Goal: Transaction & Acquisition: Purchase product/service

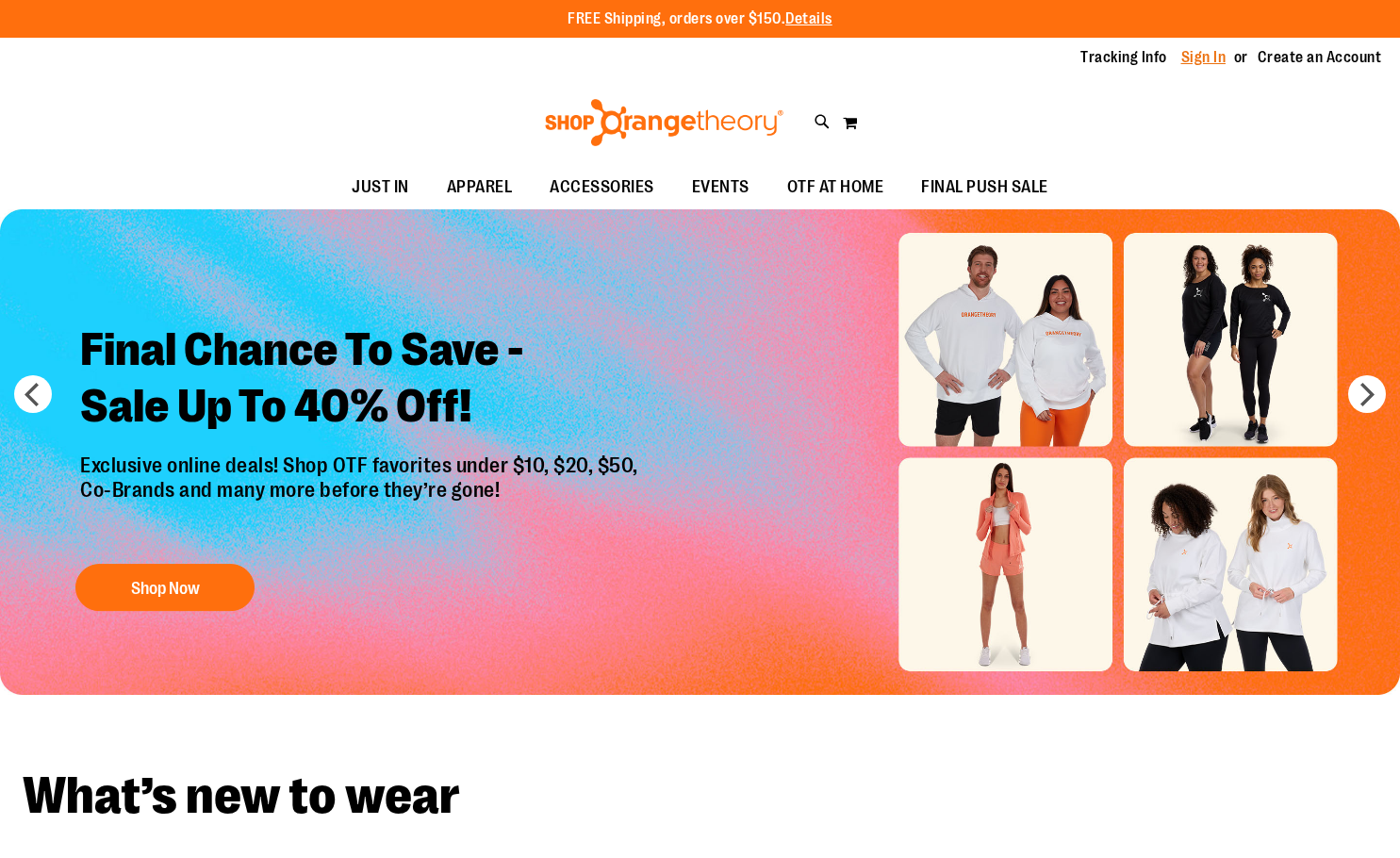
click at [1188, 56] on link "Sign In" at bounding box center [1203, 58] width 45 height 21
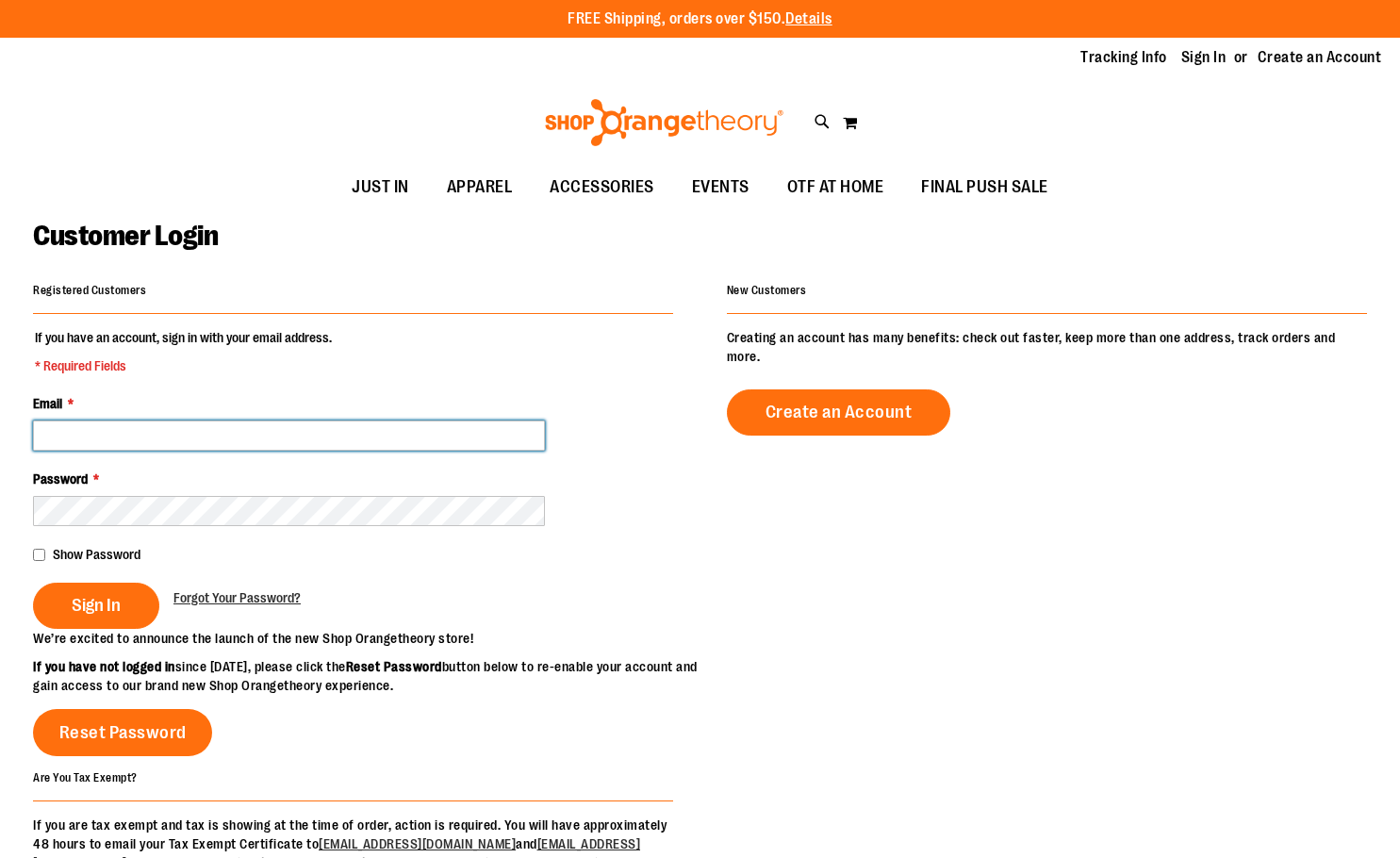
drag, startPoint x: 221, startPoint y: 427, endPoint x: 217, endPoint y: 443, distance: 16.5
click at [221, 427] on input "Email *" at bounding box center [289, 435] width 512 height 30
type input "**********"
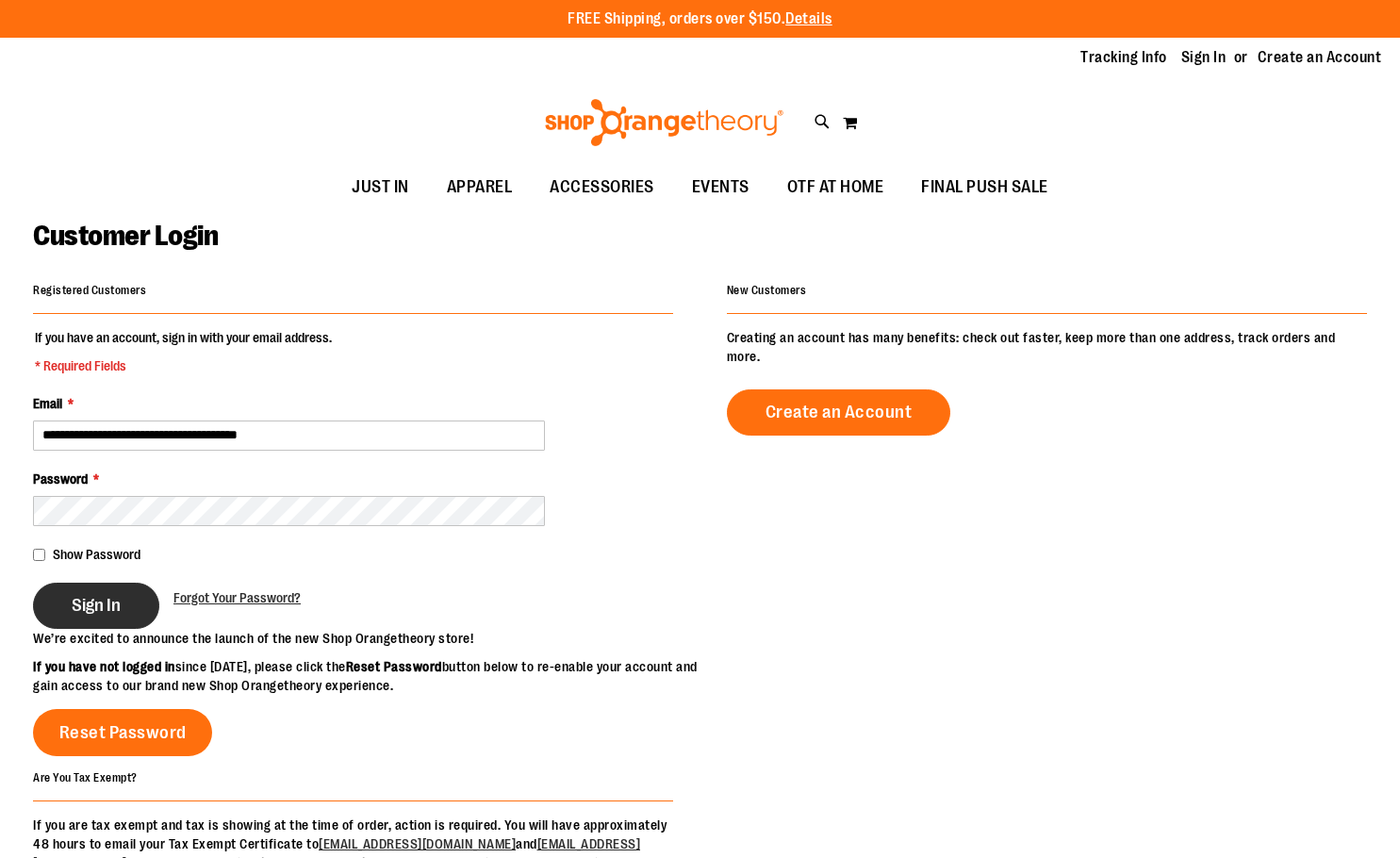
click at [62, 596] on button "Sign In" at bounding box center [96, 606] width 127 height 46
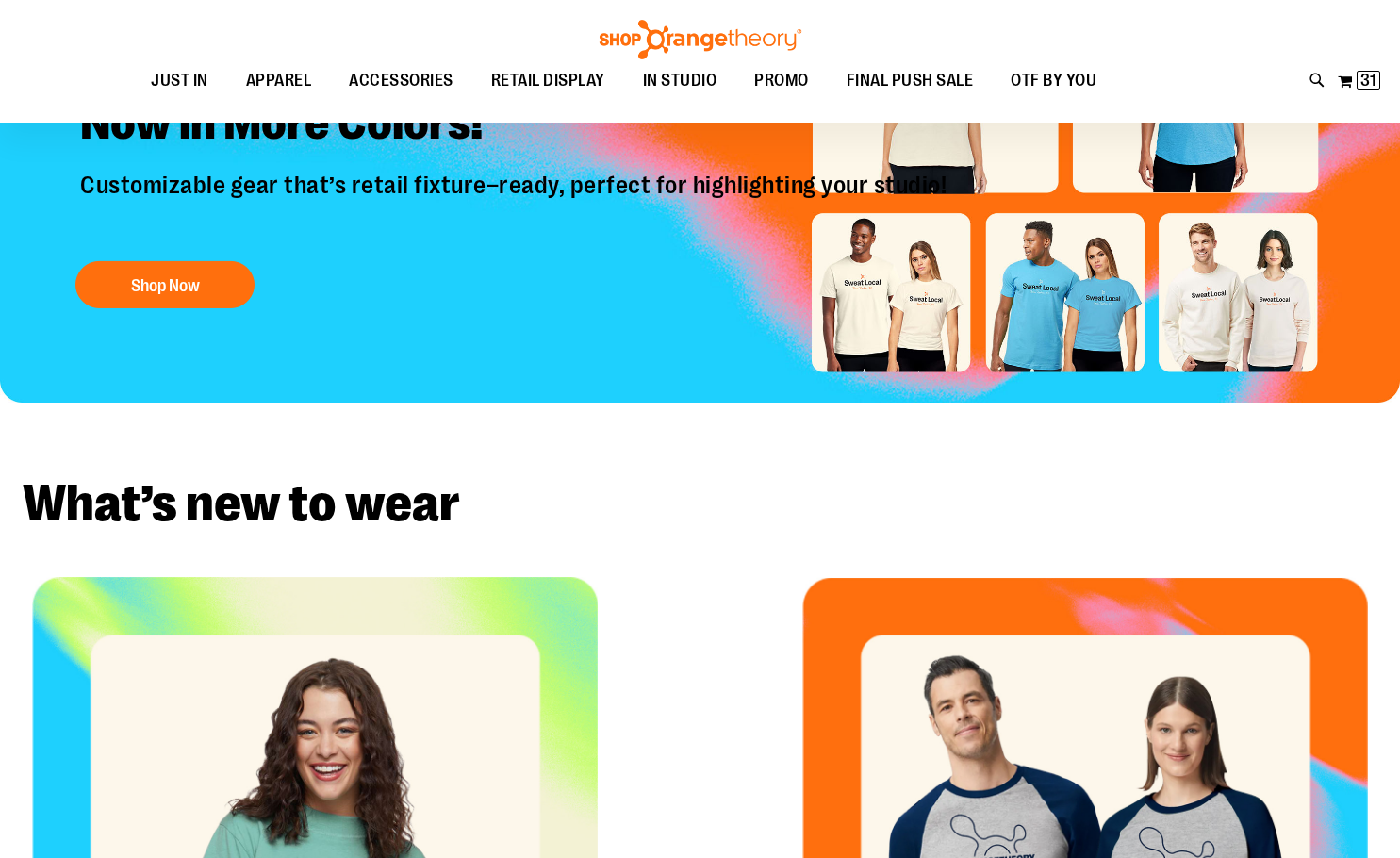
scroll to position [754, 0]
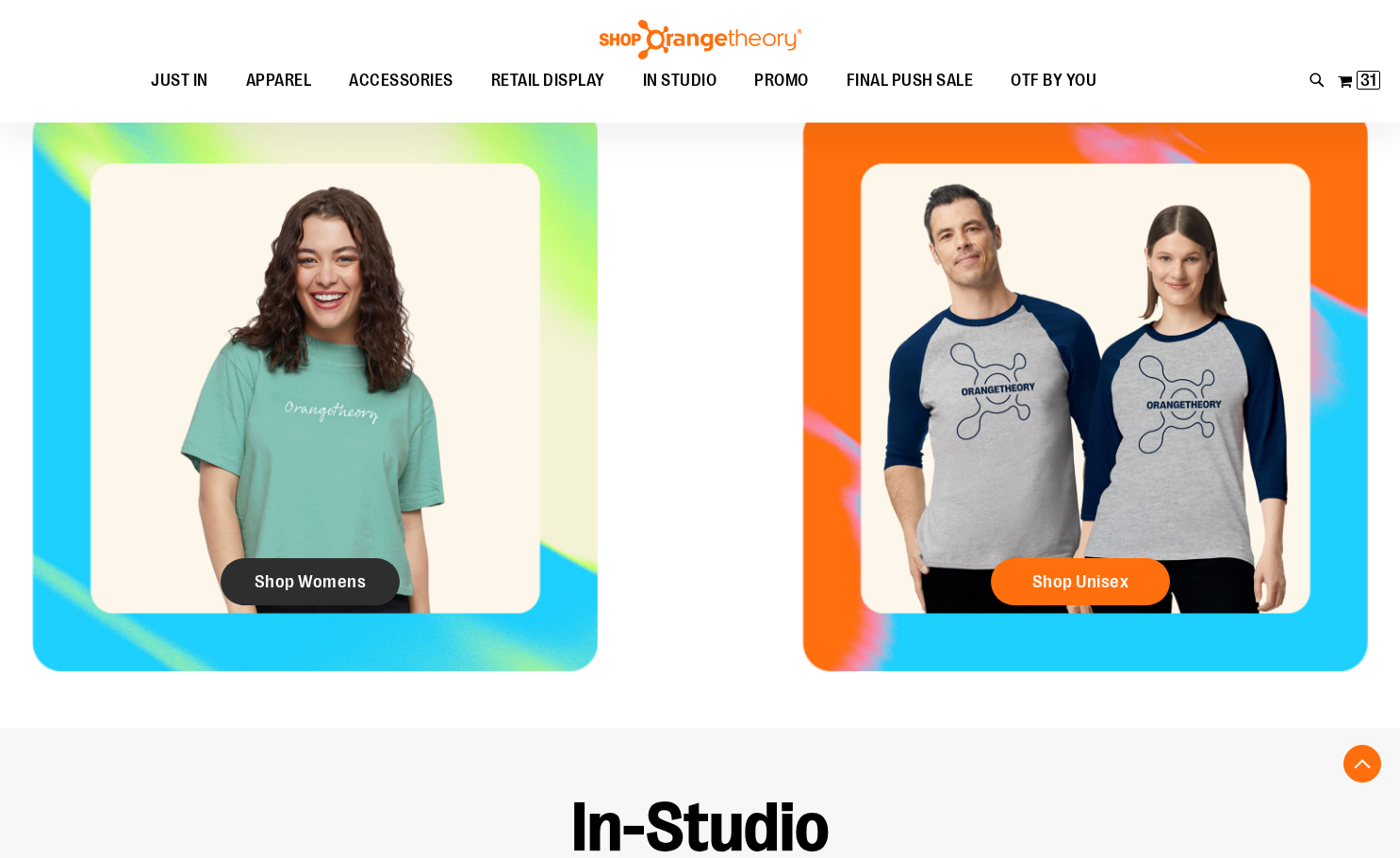
click at [377, 585] on link "Shop Womens" at bounding box center [310, 581] width 179 height 47
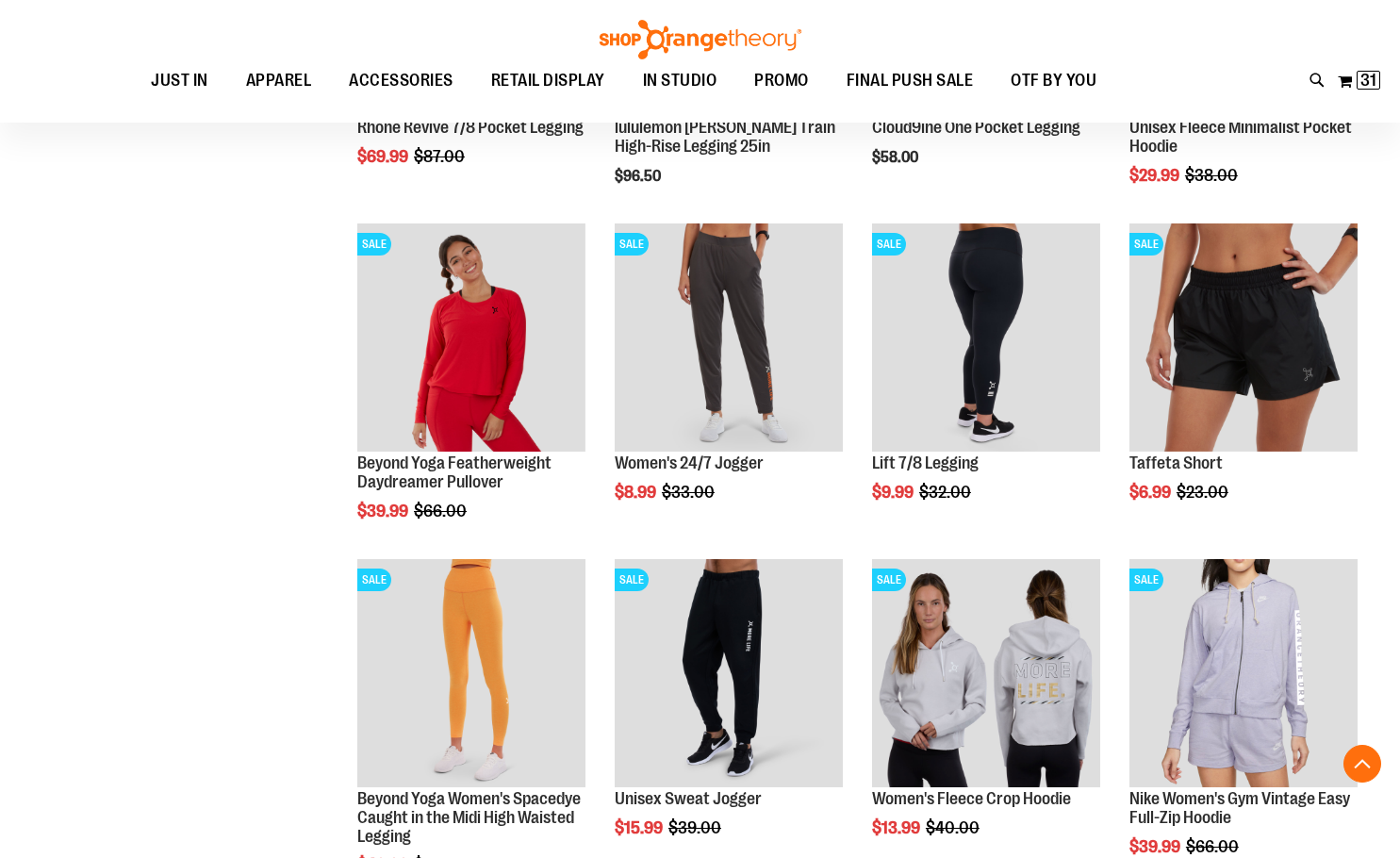
scroll to position [847, 0]
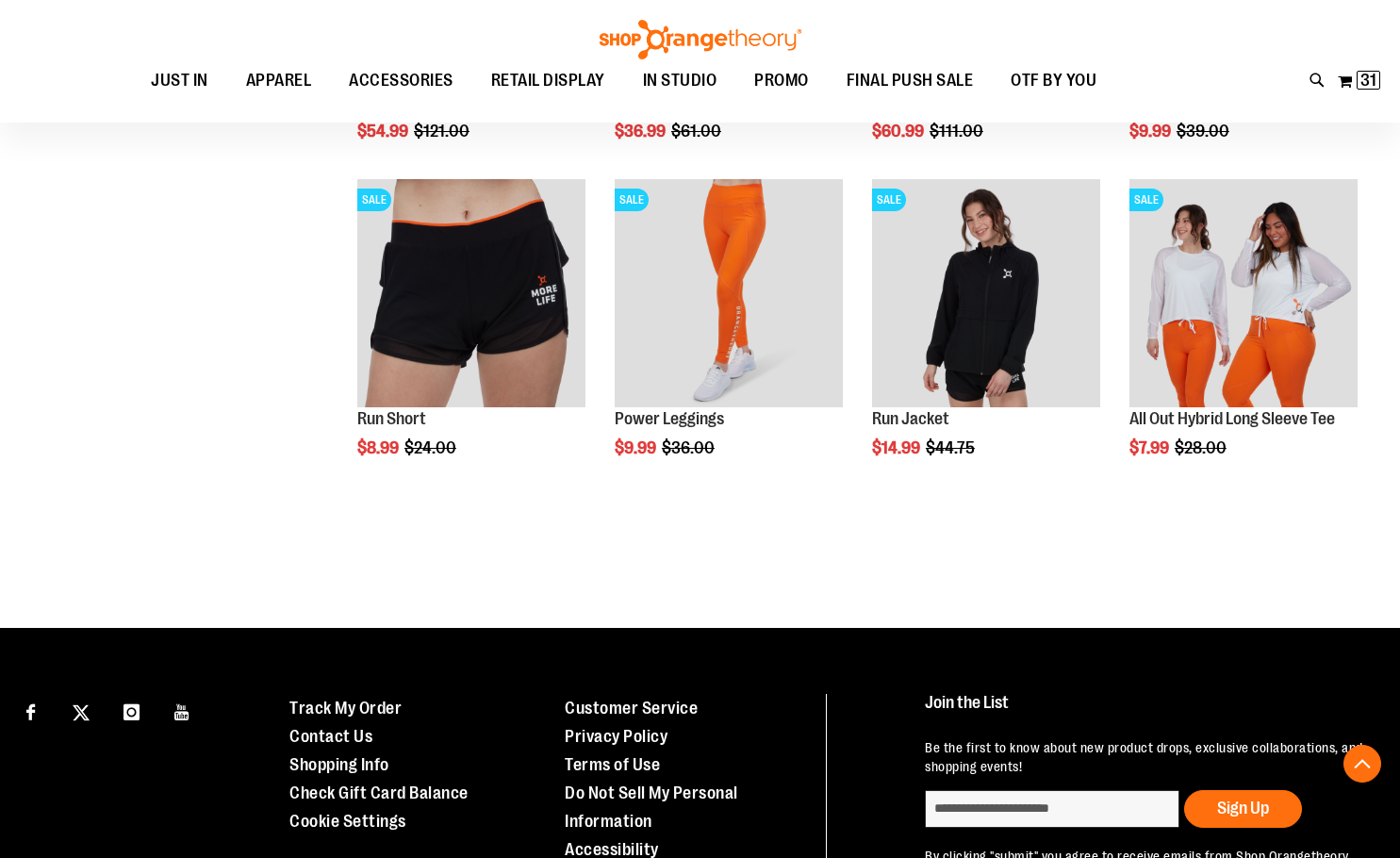
scroll to position [2880, 0]
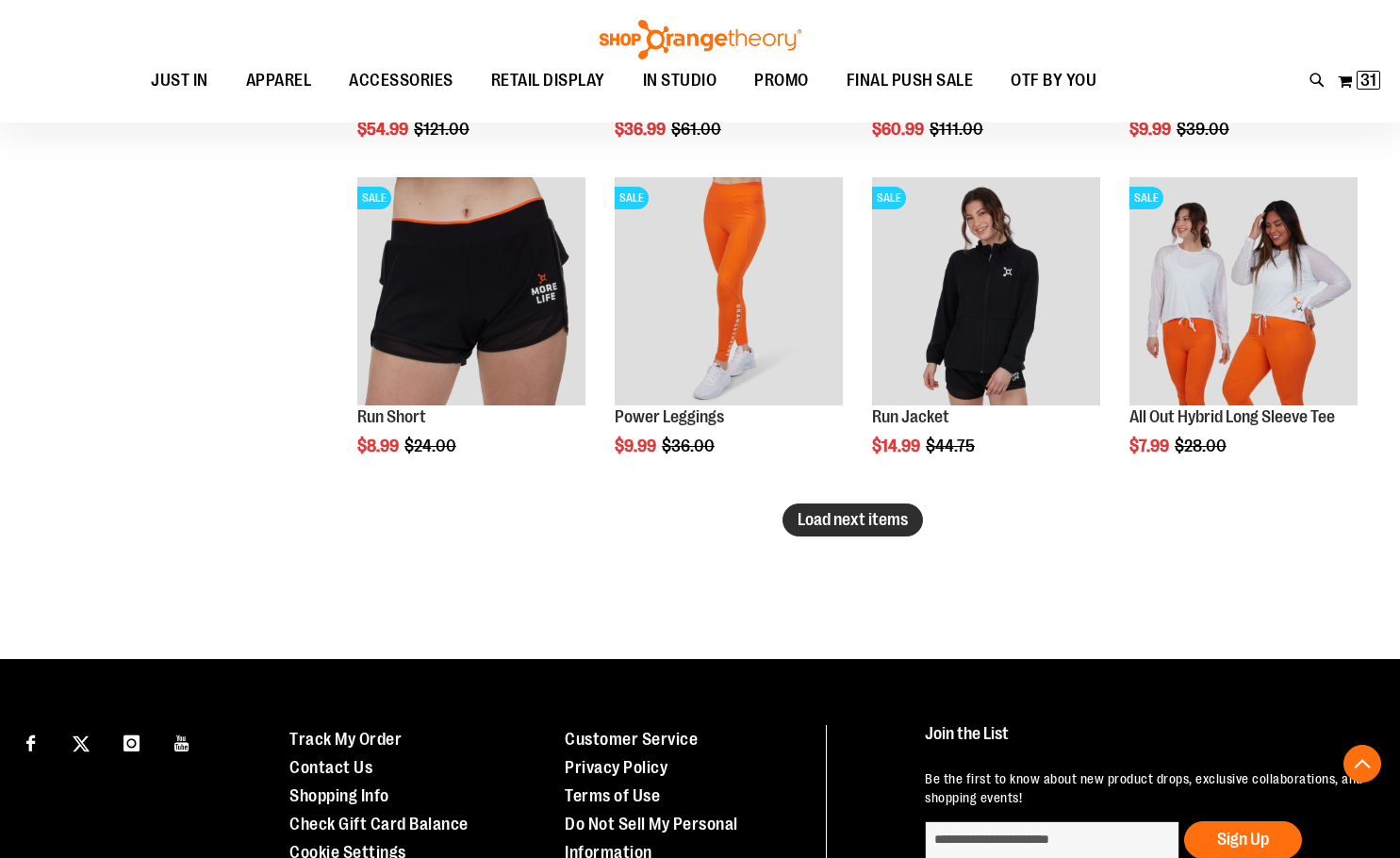
click at [891, 506] on button "Load next items" at bounding box center [852, 520] width 141 height 33
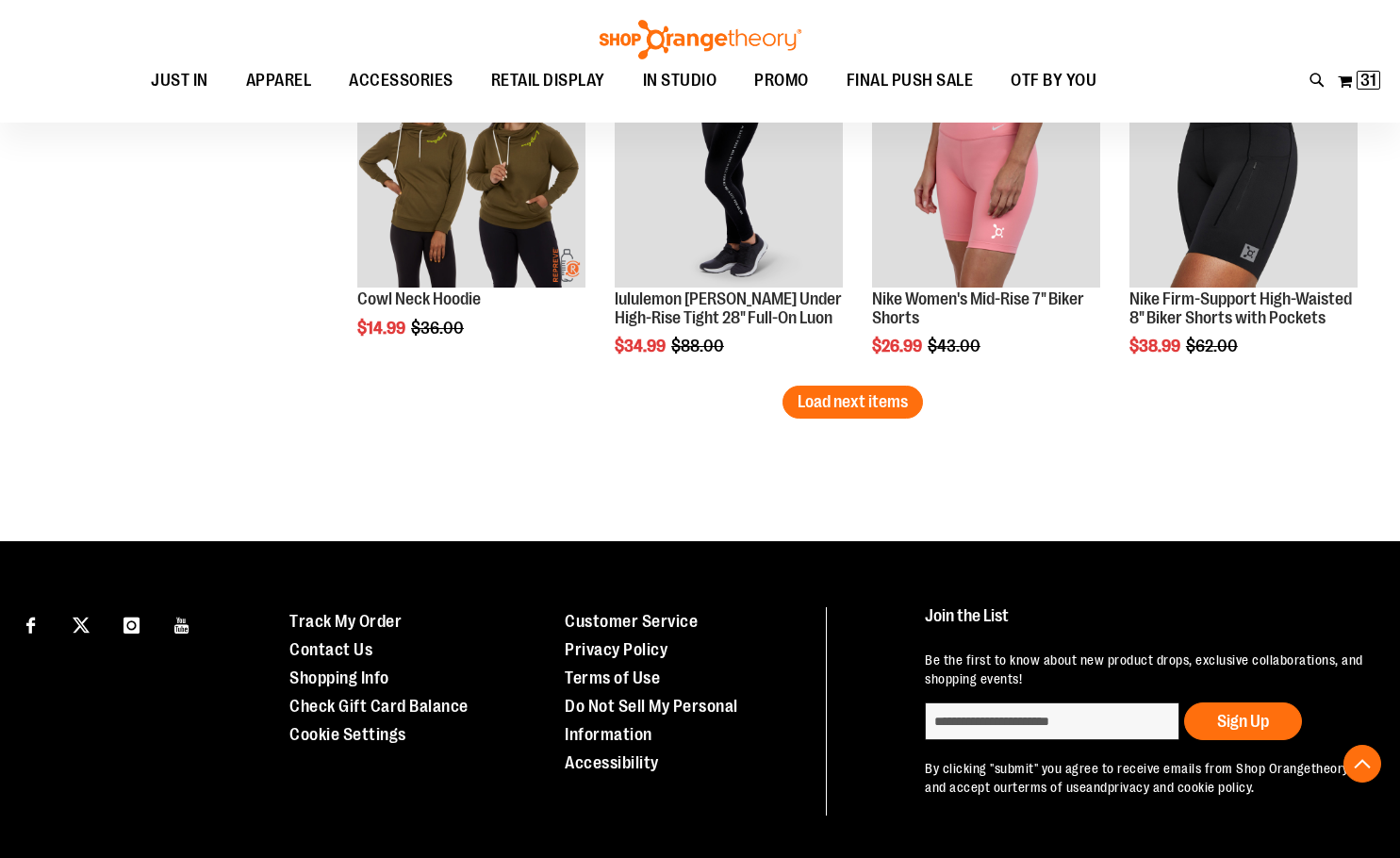
scroll to position [4058, 0]
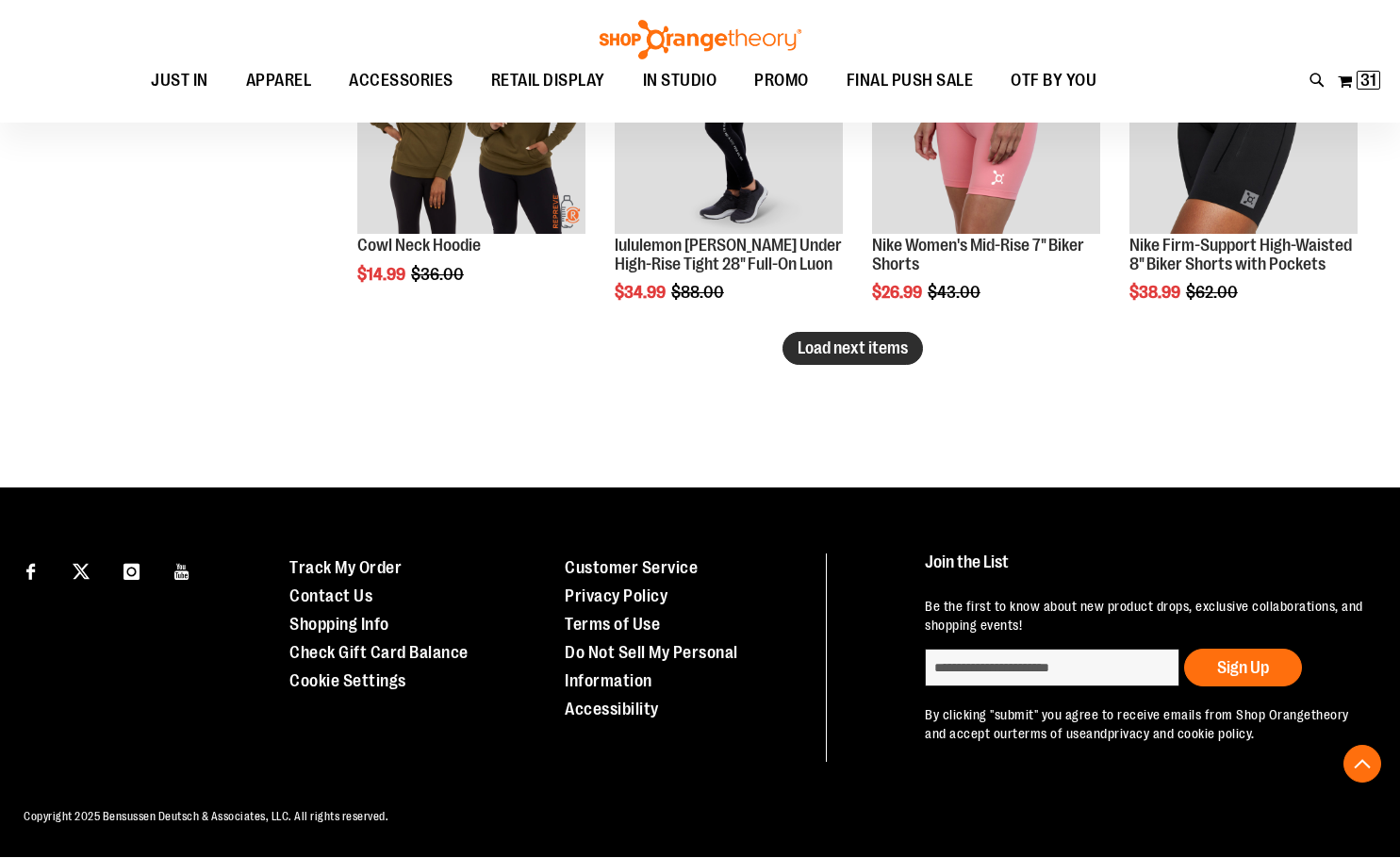
click at [883, 355] on span "Load next items" at bounding box center [852, 348] width 110 height 19
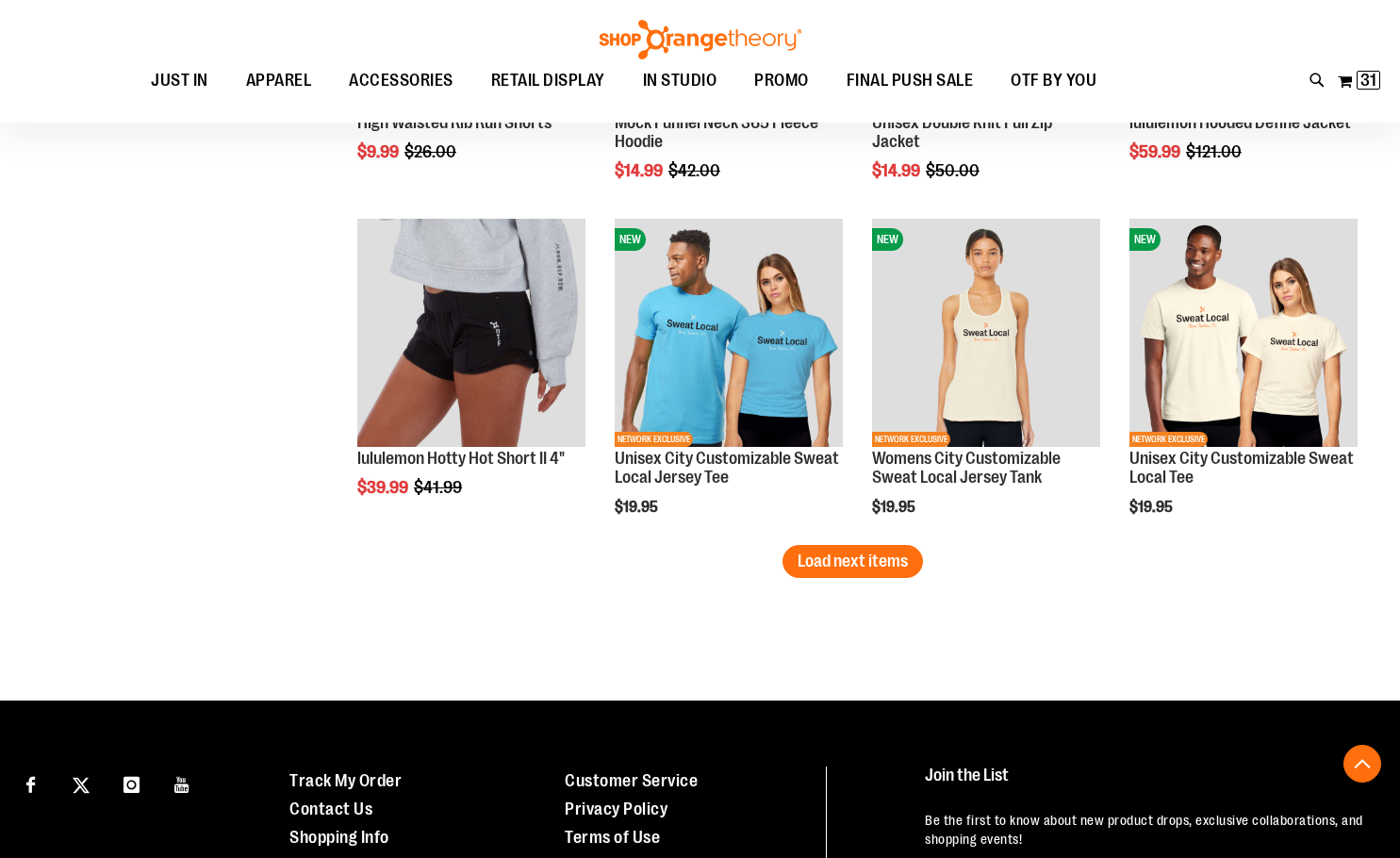
scroll to position [5065, 0]
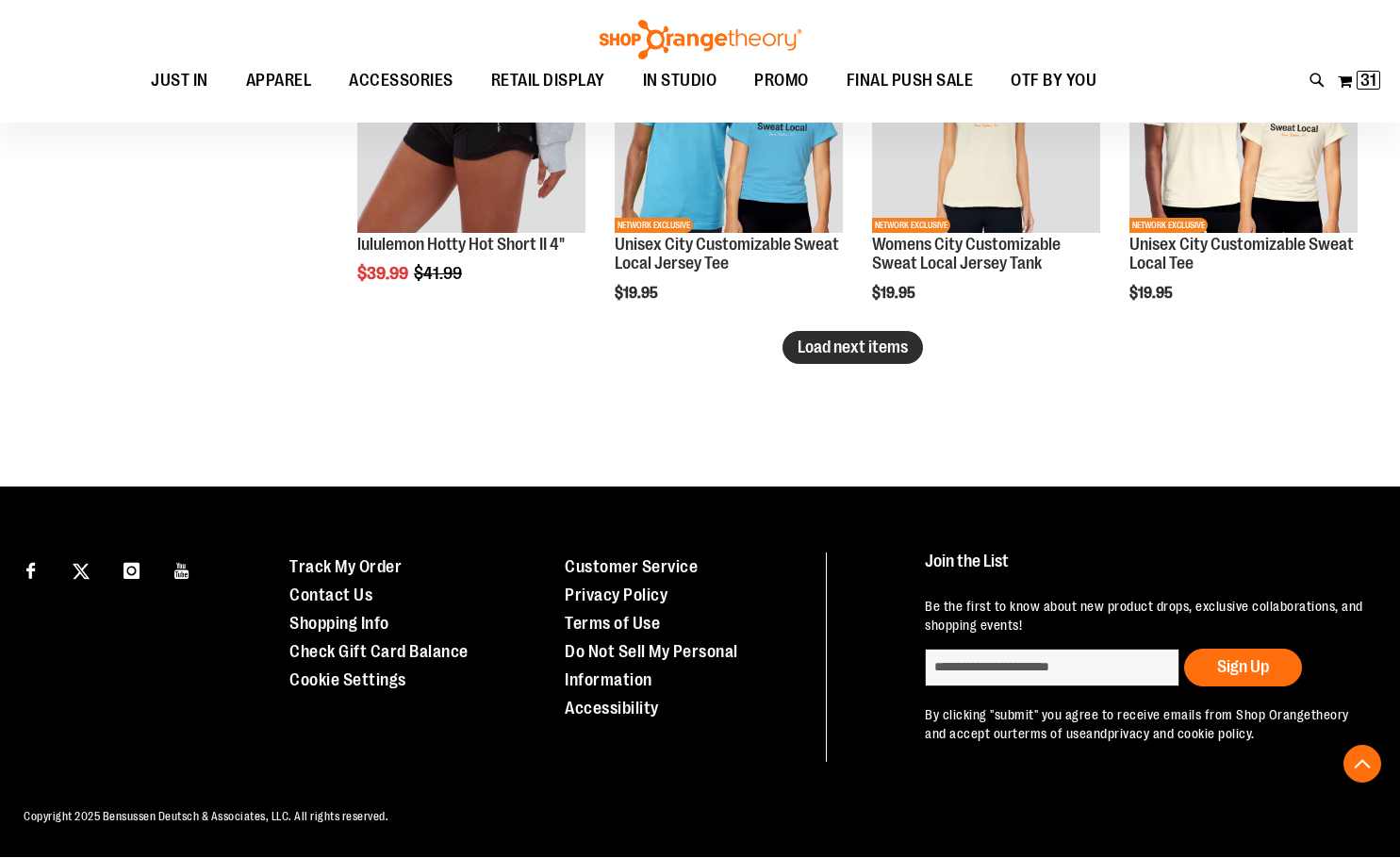
click at [905, 359] on button "Load next items" at bounding box center [852, 347] width 141 height 33
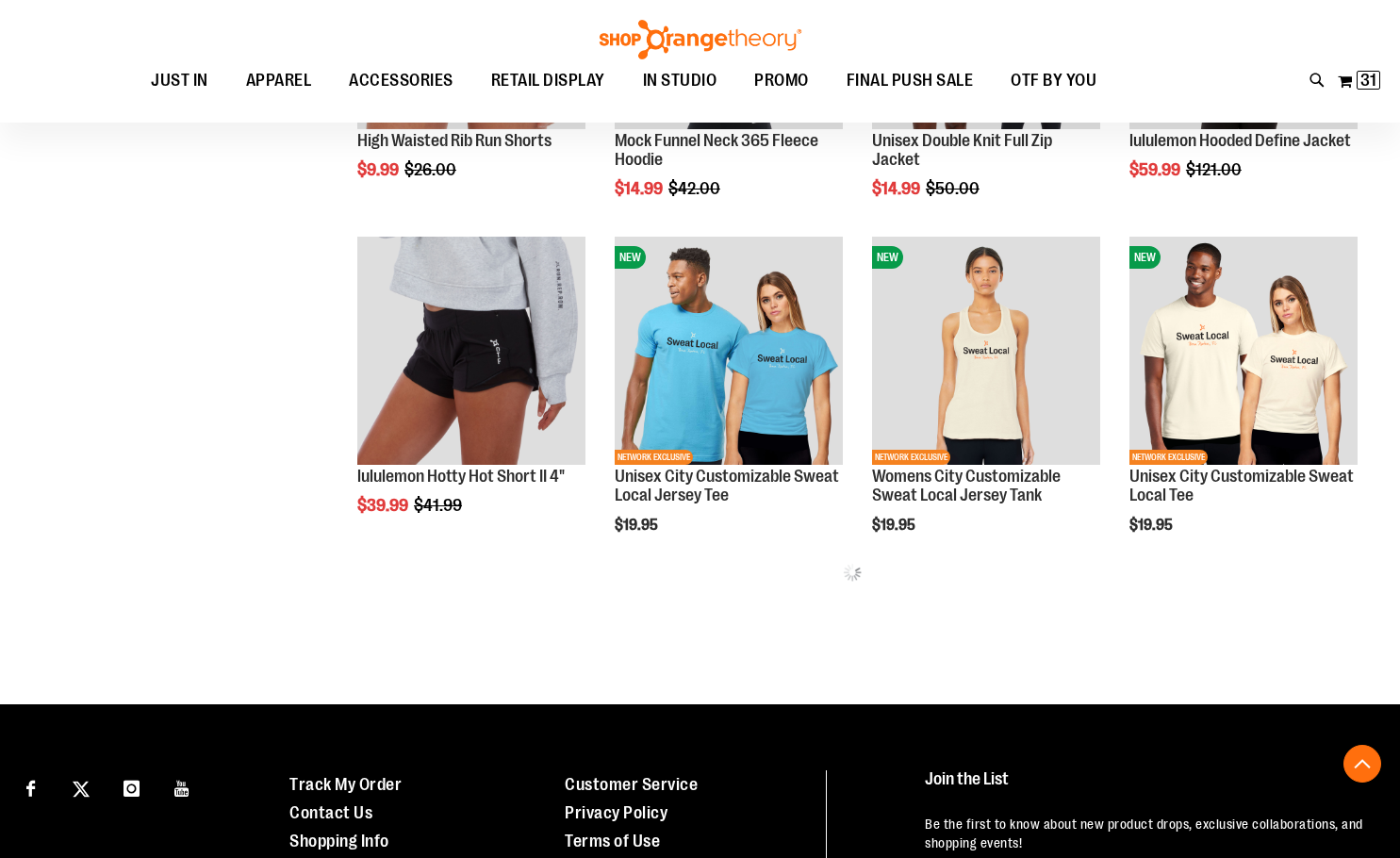
scroll to position [4485, 0]
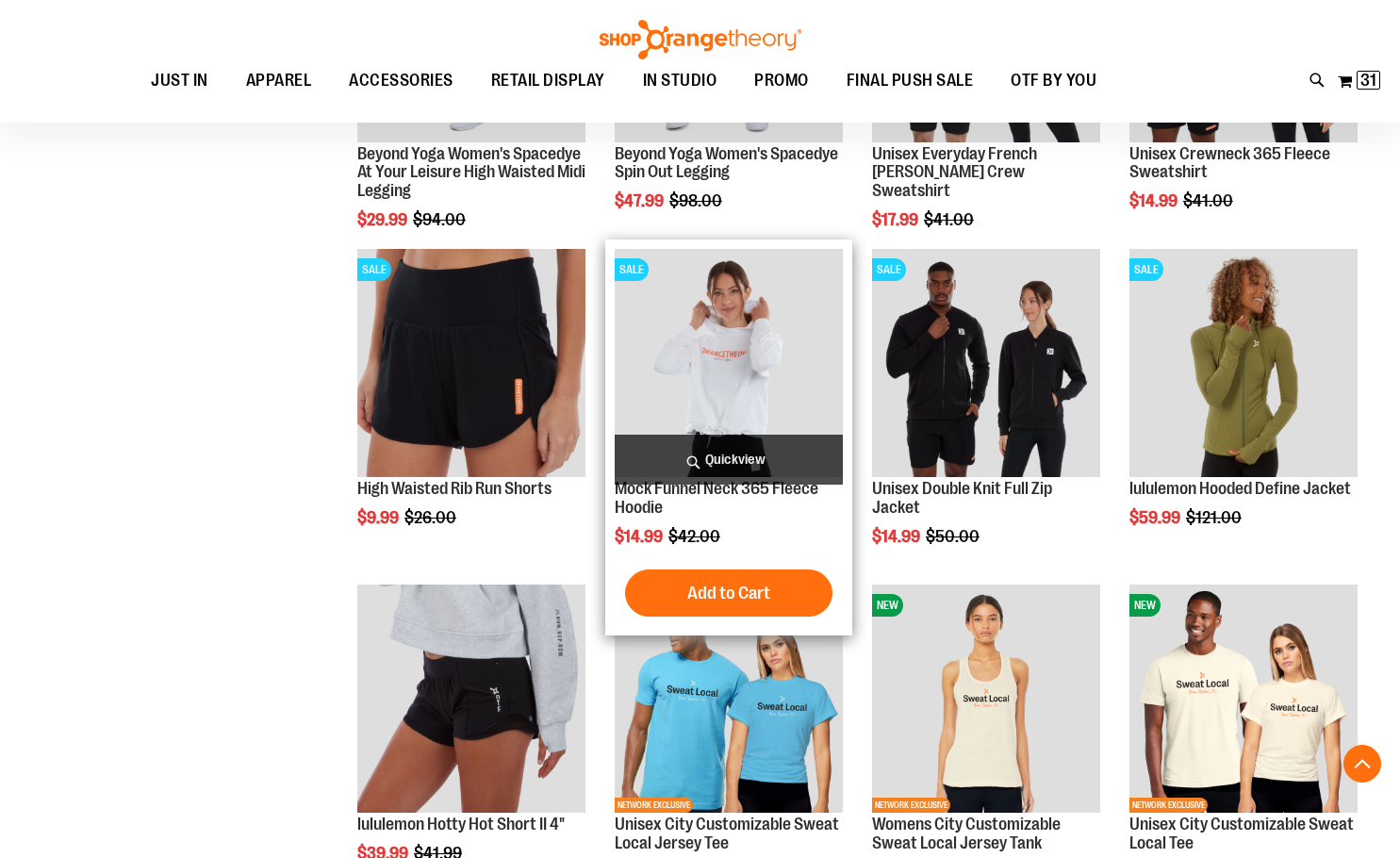
click at [726, 358] on img "product" at bounding box center [729, 363] width 228 height 228
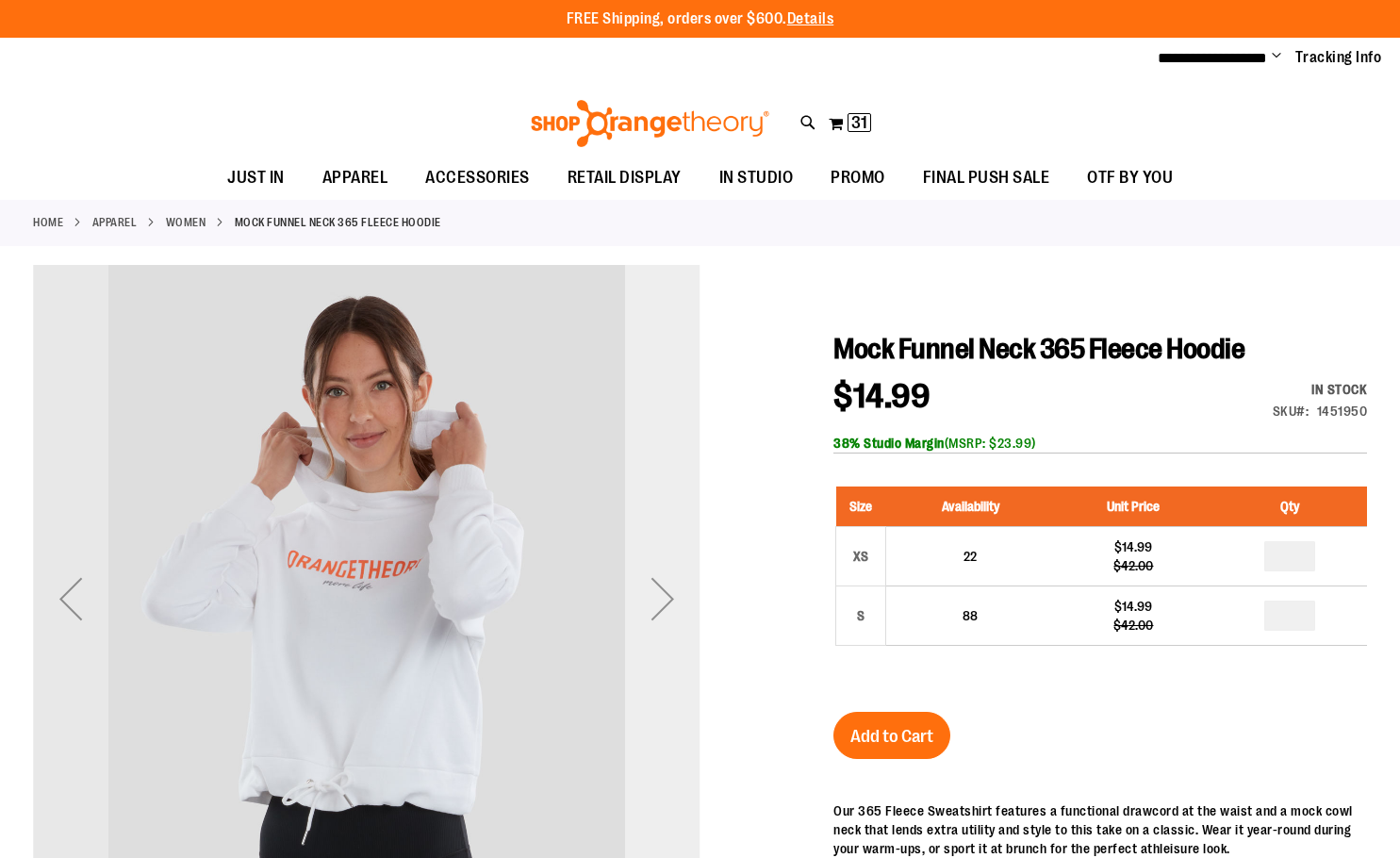
click at [665, 613] on div "Next" at bounding box center [663, 598] width 76 height 76
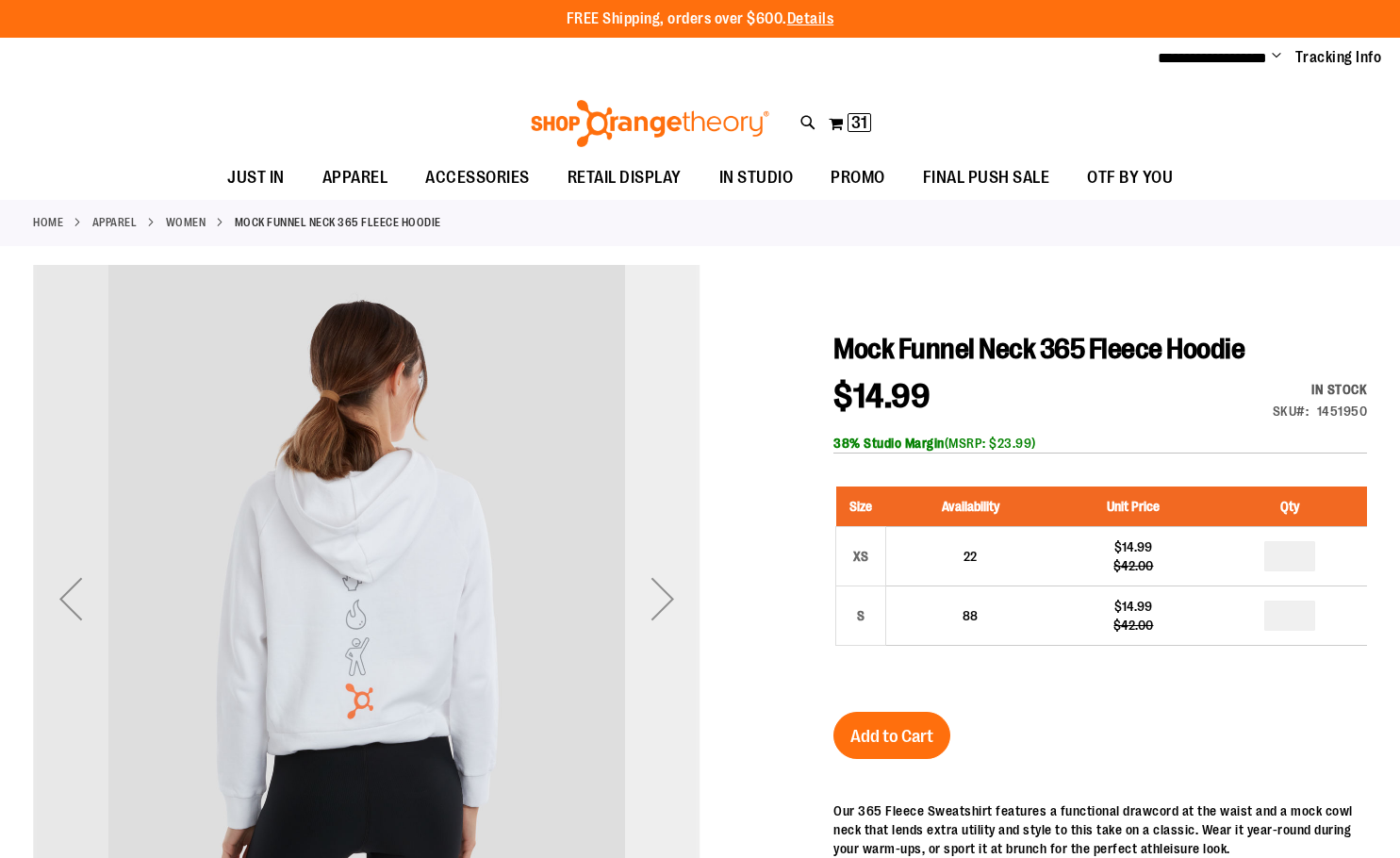
click at [665, 613] on div "Next" at bounding box center [663, 598] width 76 height 76
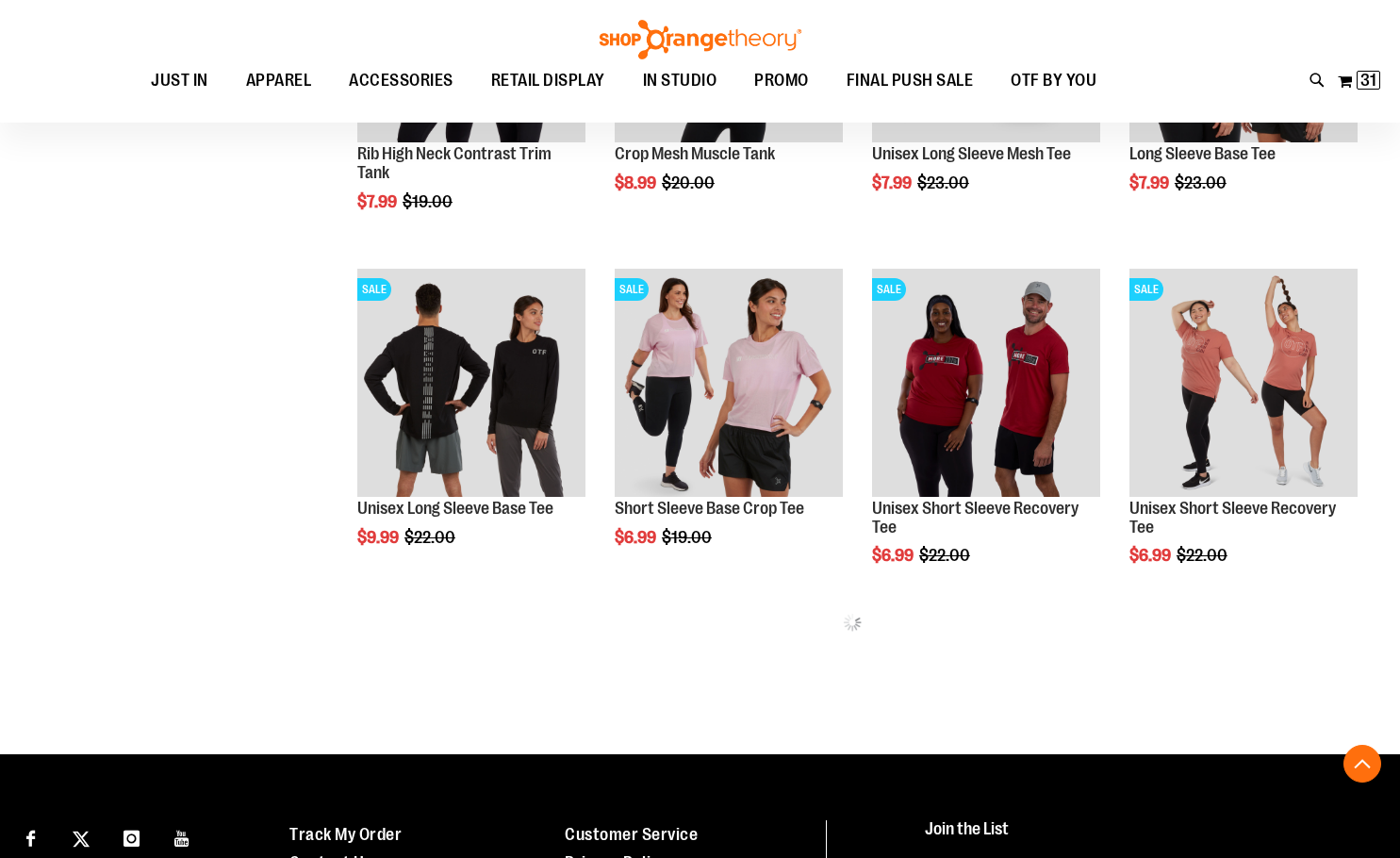
scroll to position [826, 0]
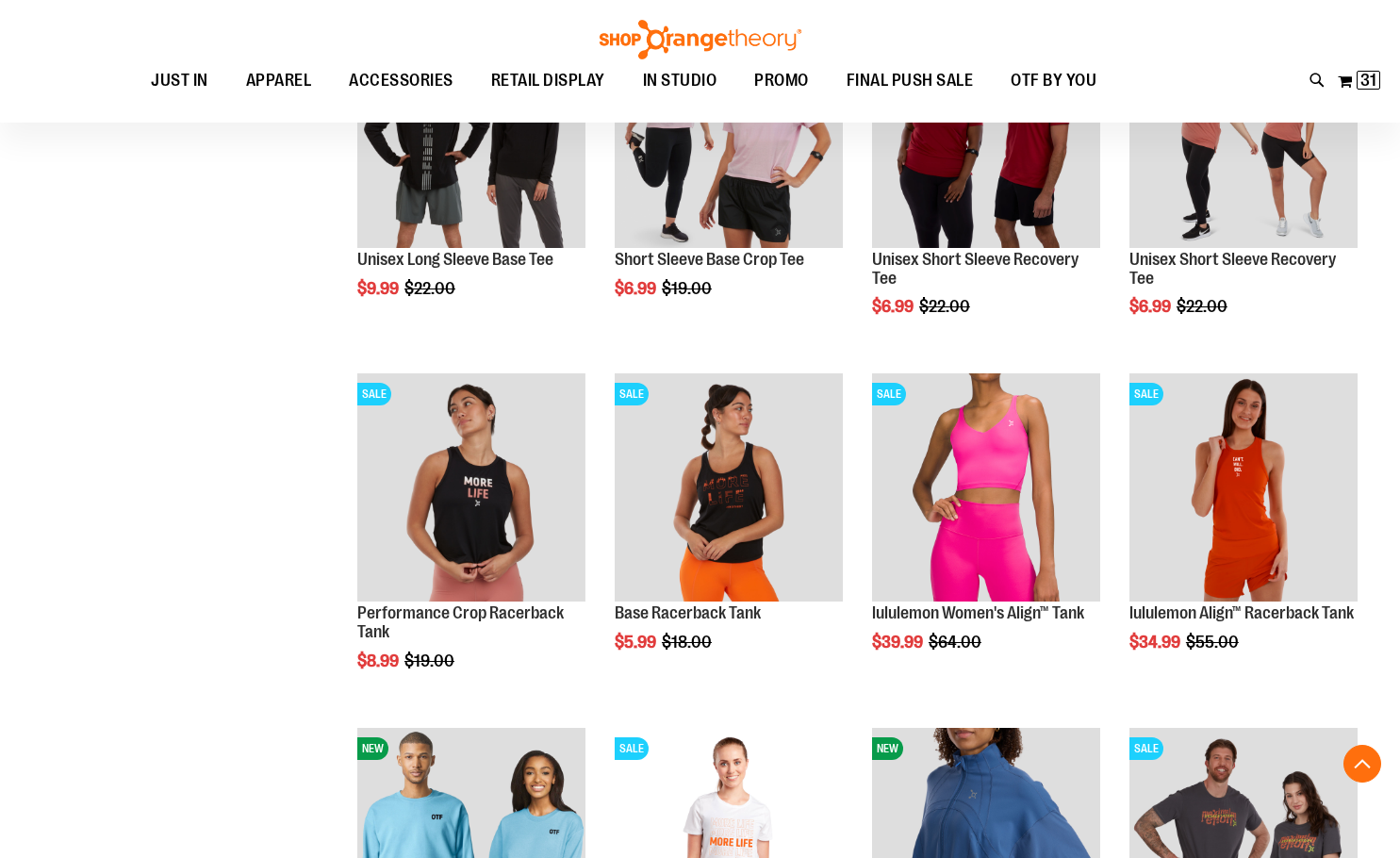
scroll to position [1581, 0]
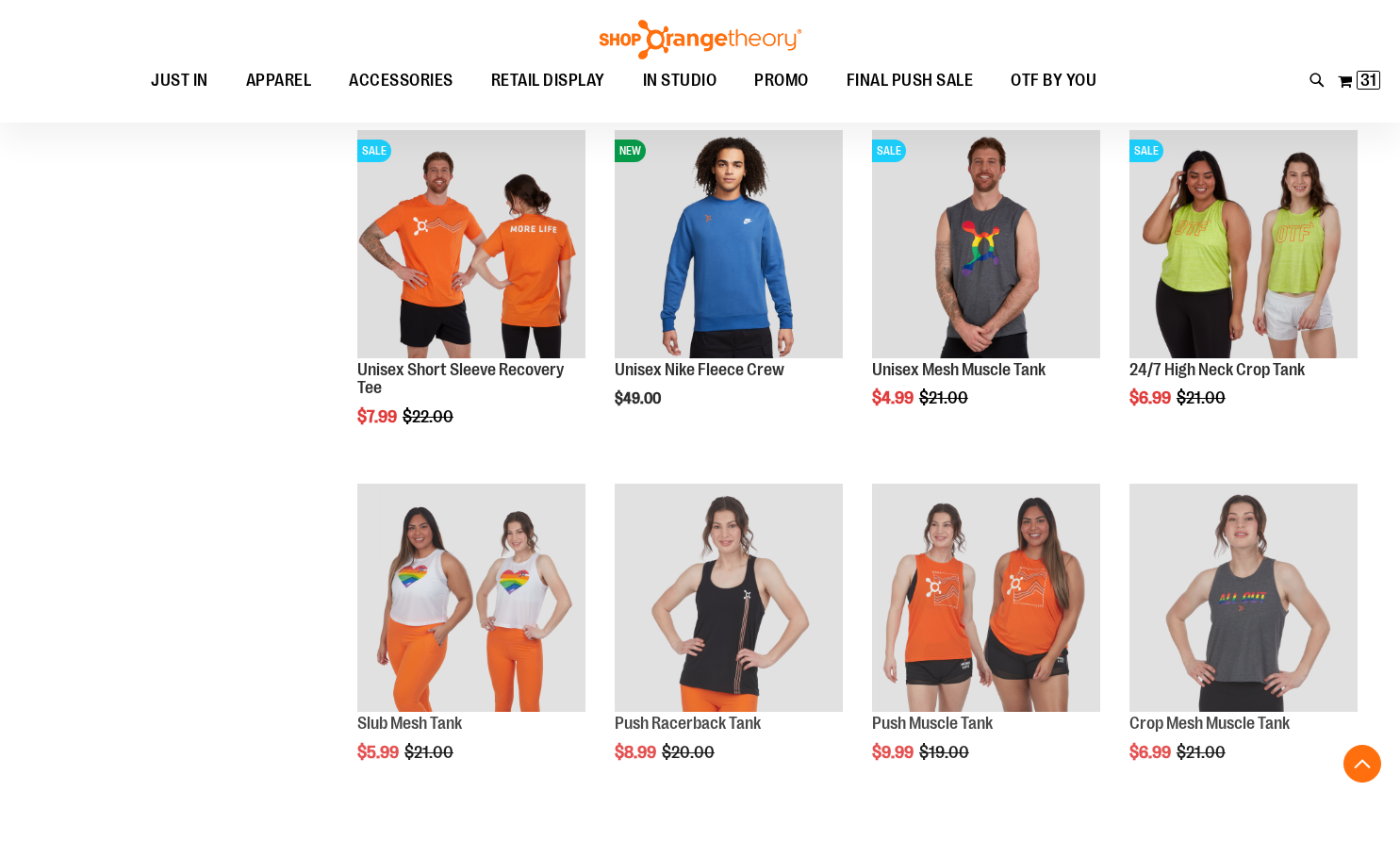
scroll to position [2240, 0]
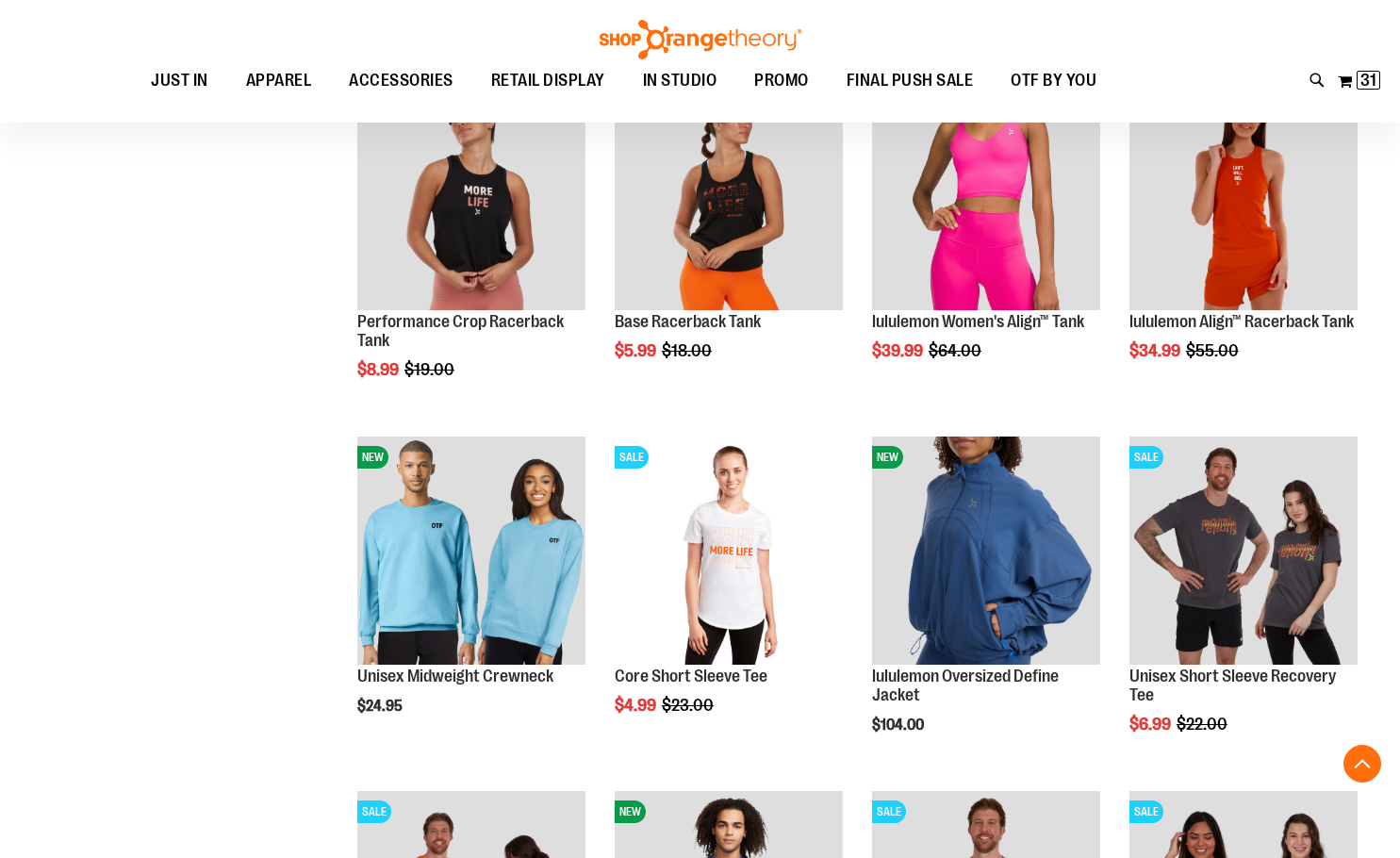
scroll to position [1392, 0]
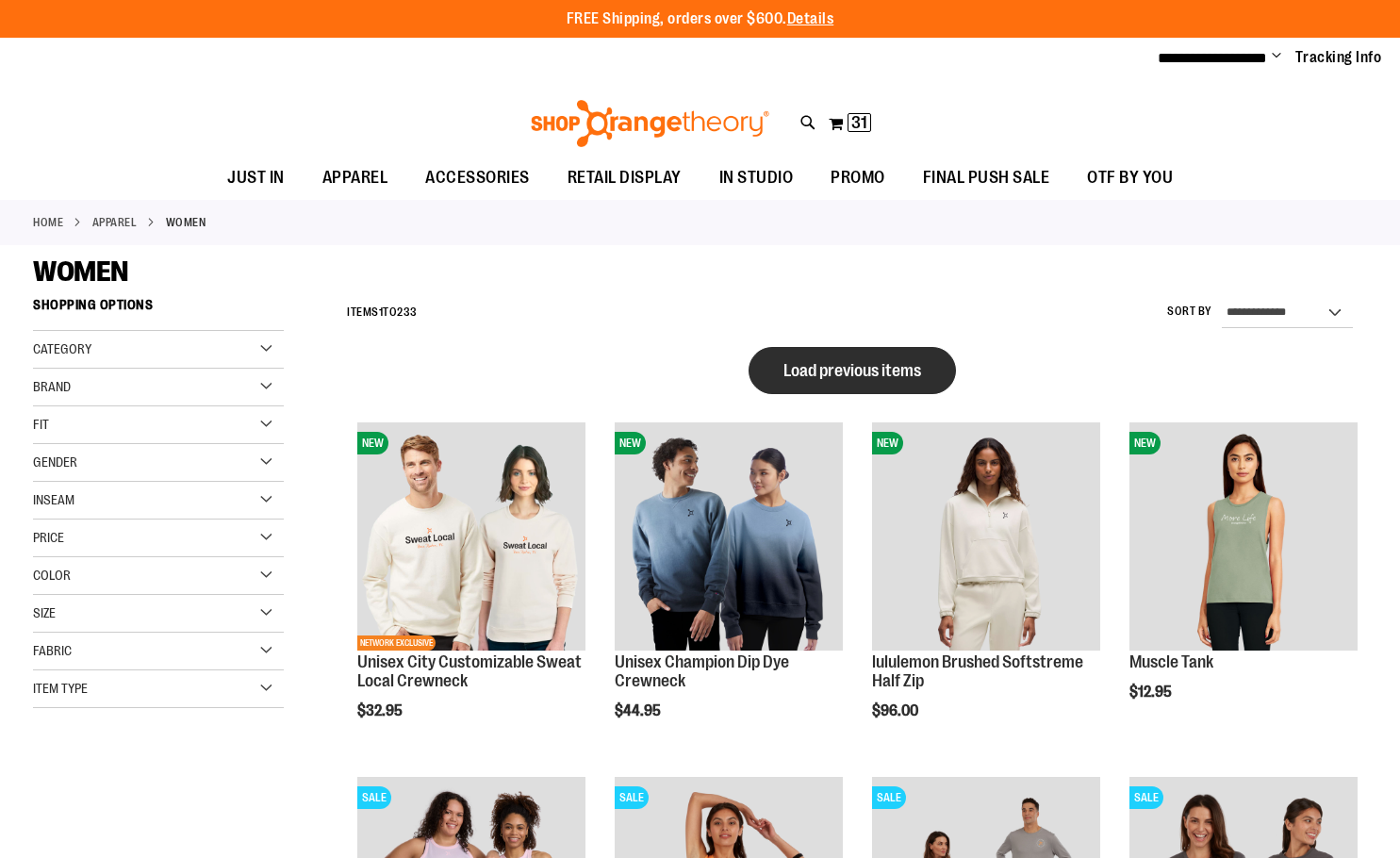
click at [929, 357] on button "Load previous items" at bounding box center [852, 370] width 207 height 47
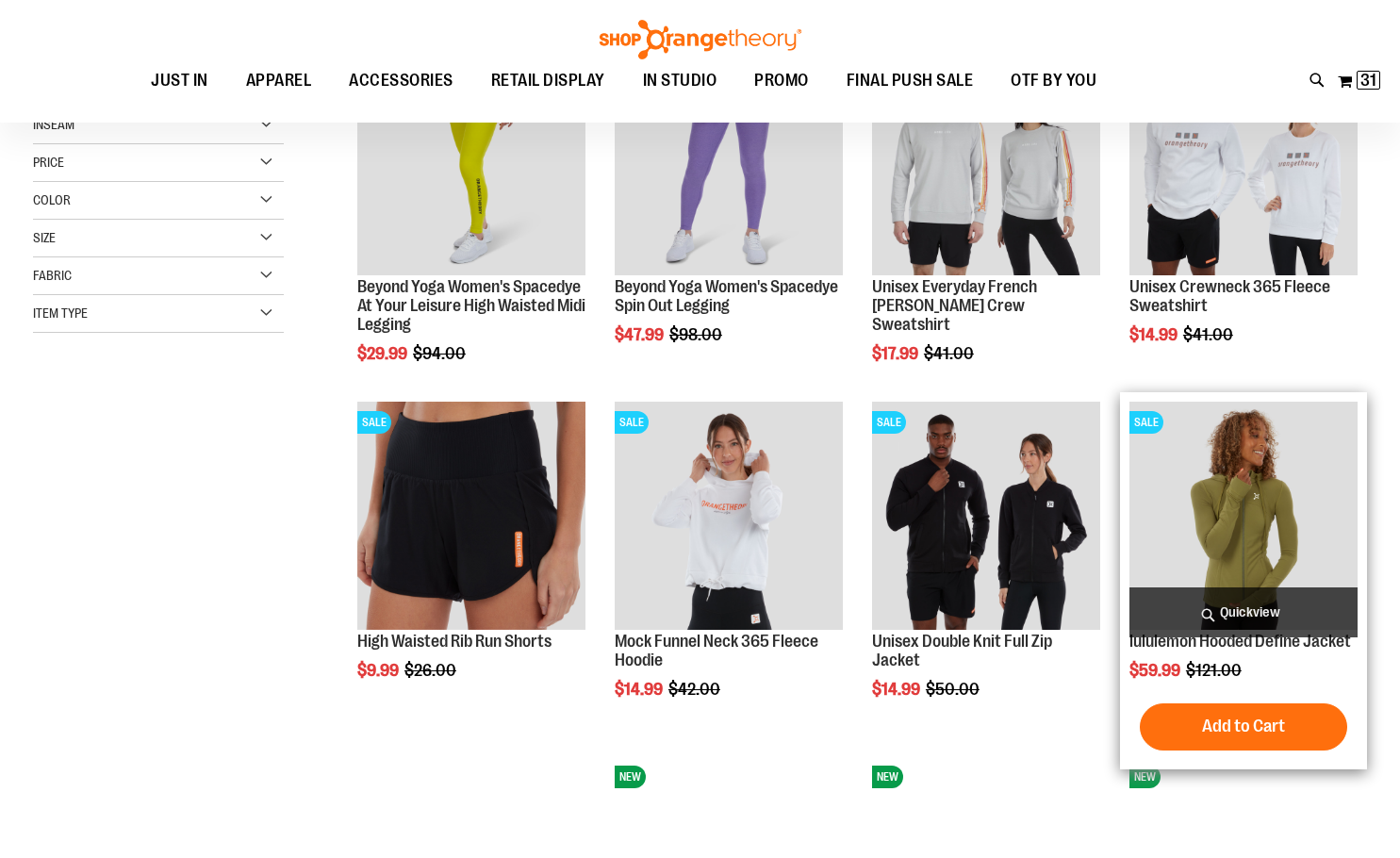
scroll to position [376, 0]
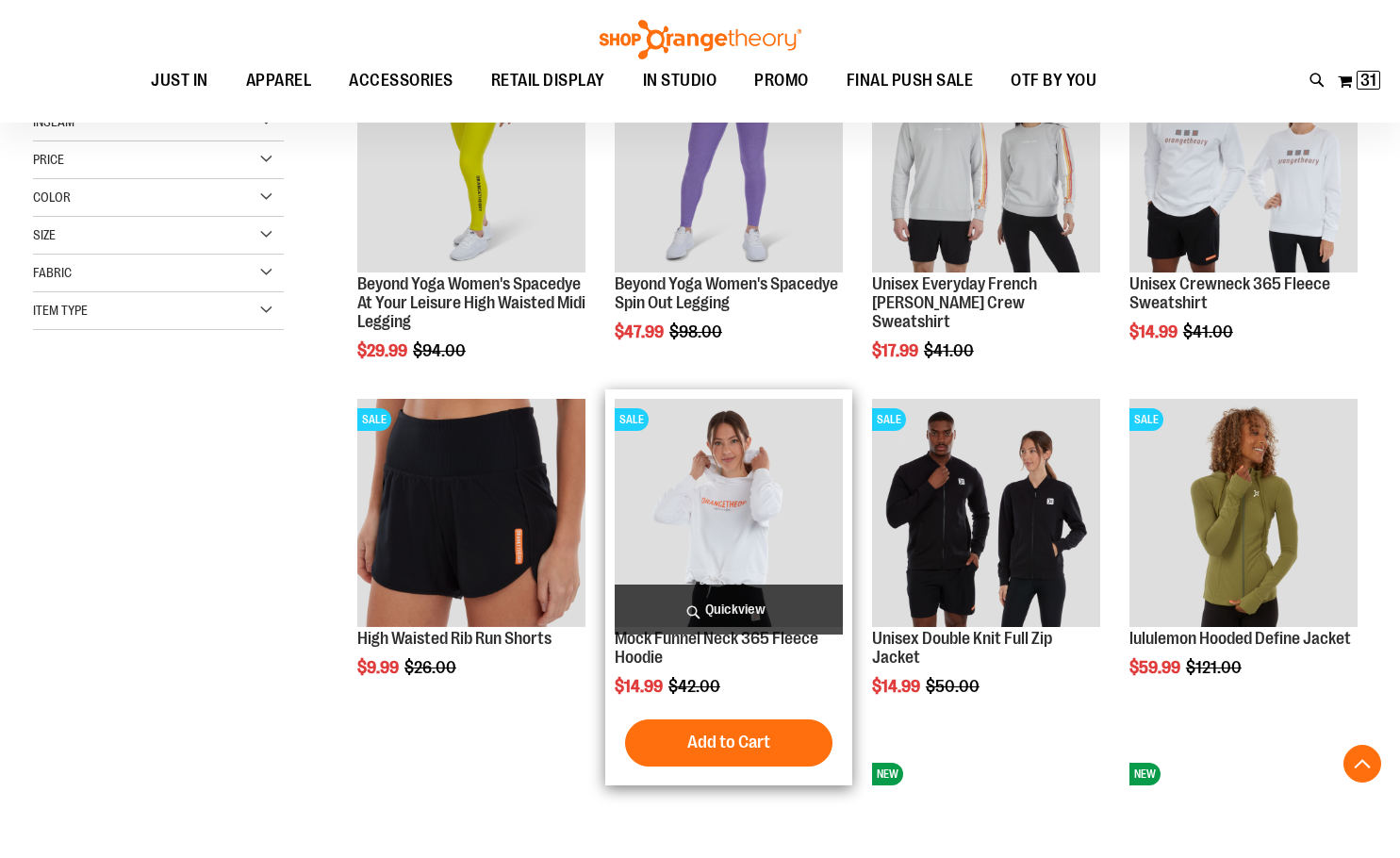
click at [741, 547] on img "product" at bounding box center [729, 513] width 228 height 228
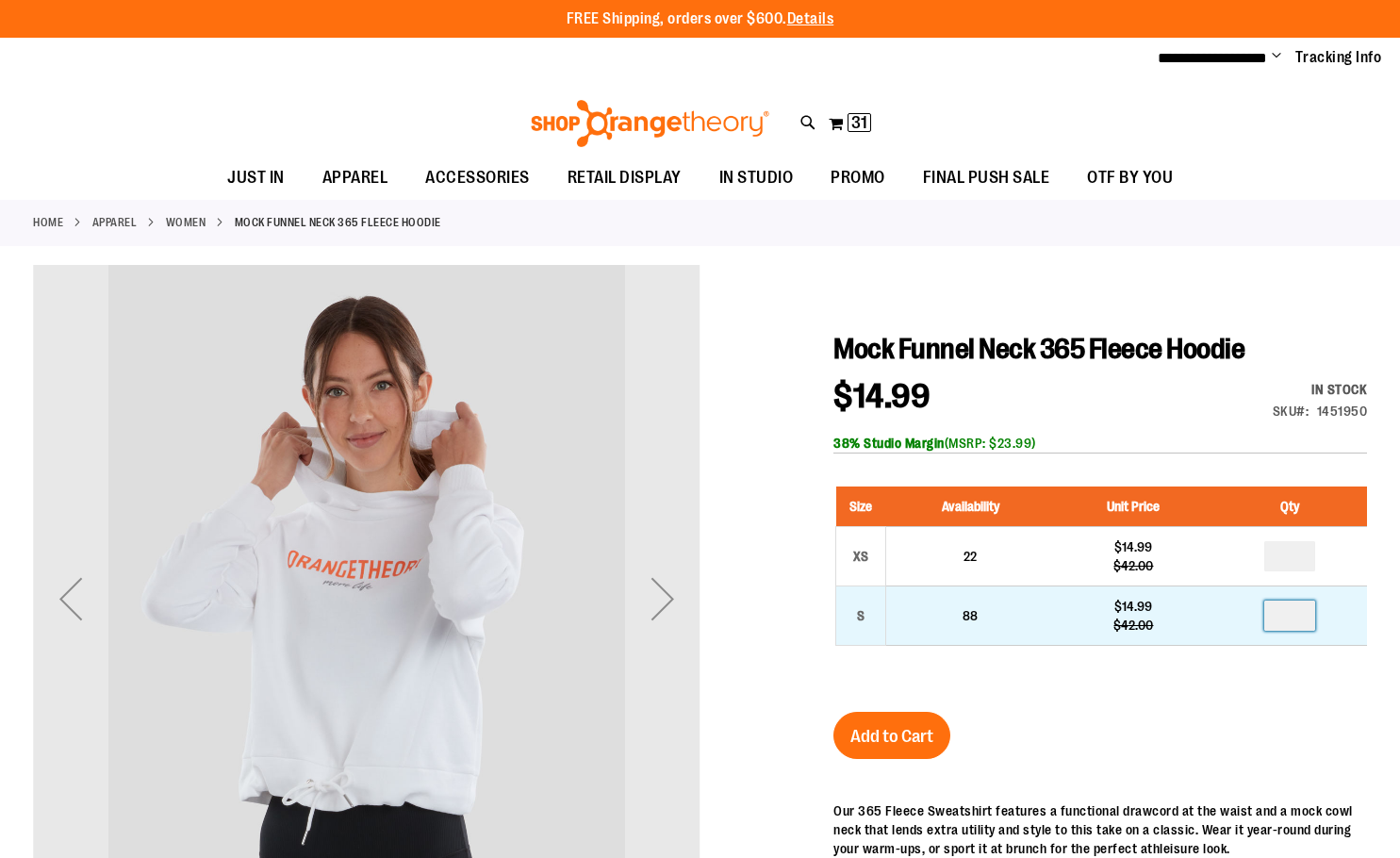
drag, startPoint x: 1309, startPoint y: 620, endPoint x: 1298, endPoint y: 619, distance: 11.0
click at [1300, 619] on input "number" at bounding box center [1290, 615] width 51 height 30
type input "*"
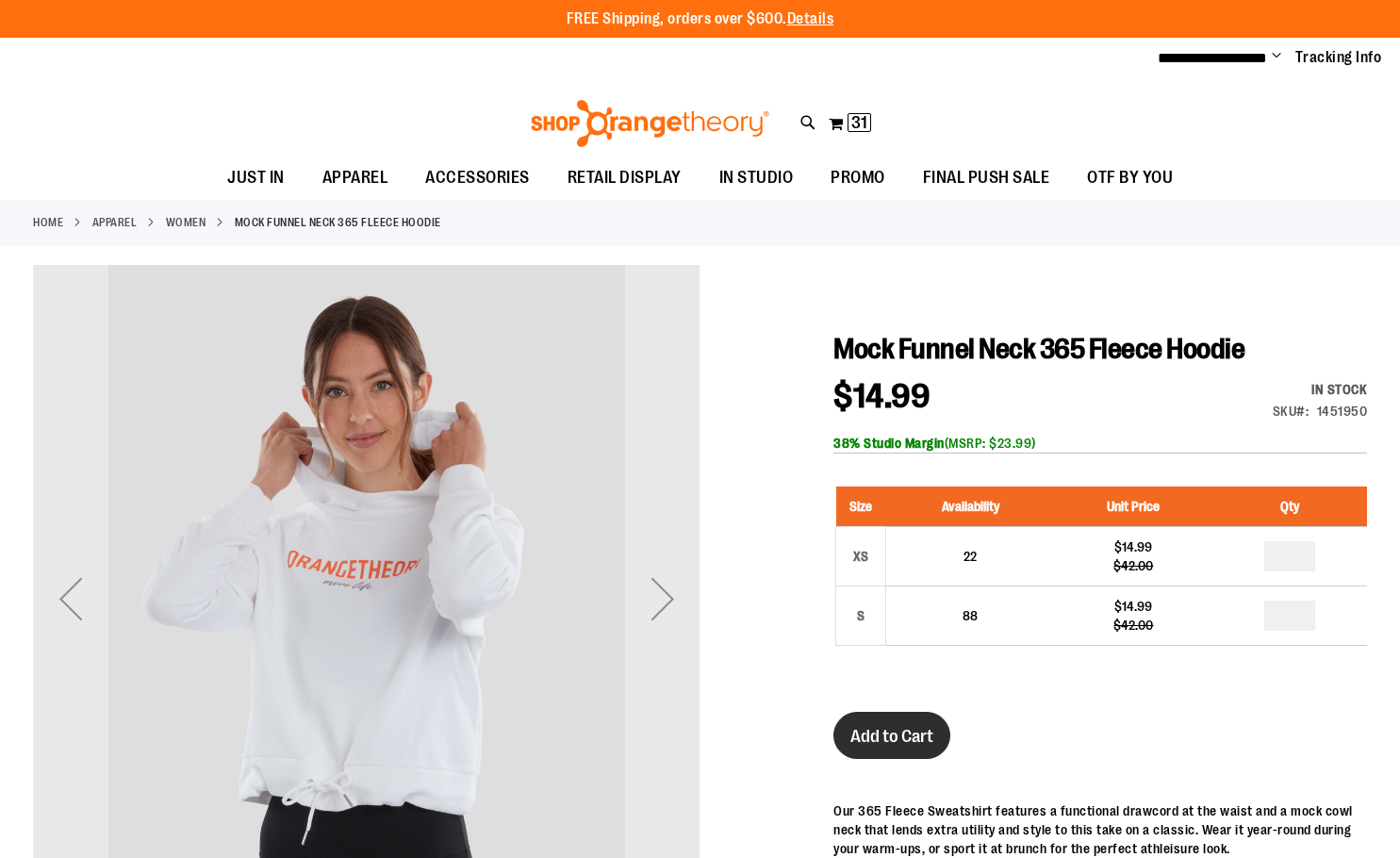
click at [865, 741] on span "Add to Cart" at bounding box center [892, 736] width 83 height 21
click at [646, 598] on div "Next" at bounding box center [663, 598] width 76 height 76
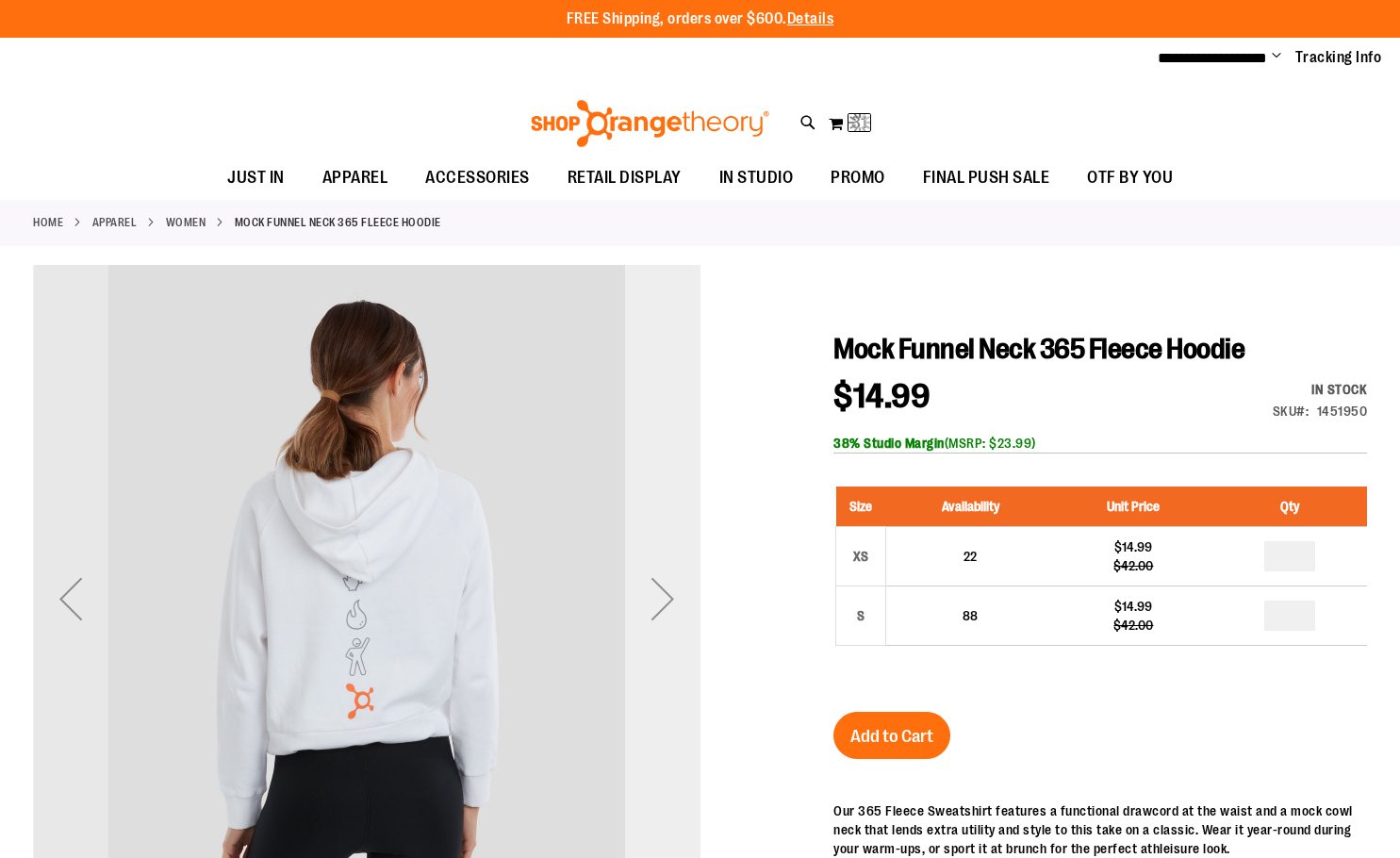
click at [646, 598] on div "Next" at bounding box center [663, 598] width 76 height 76
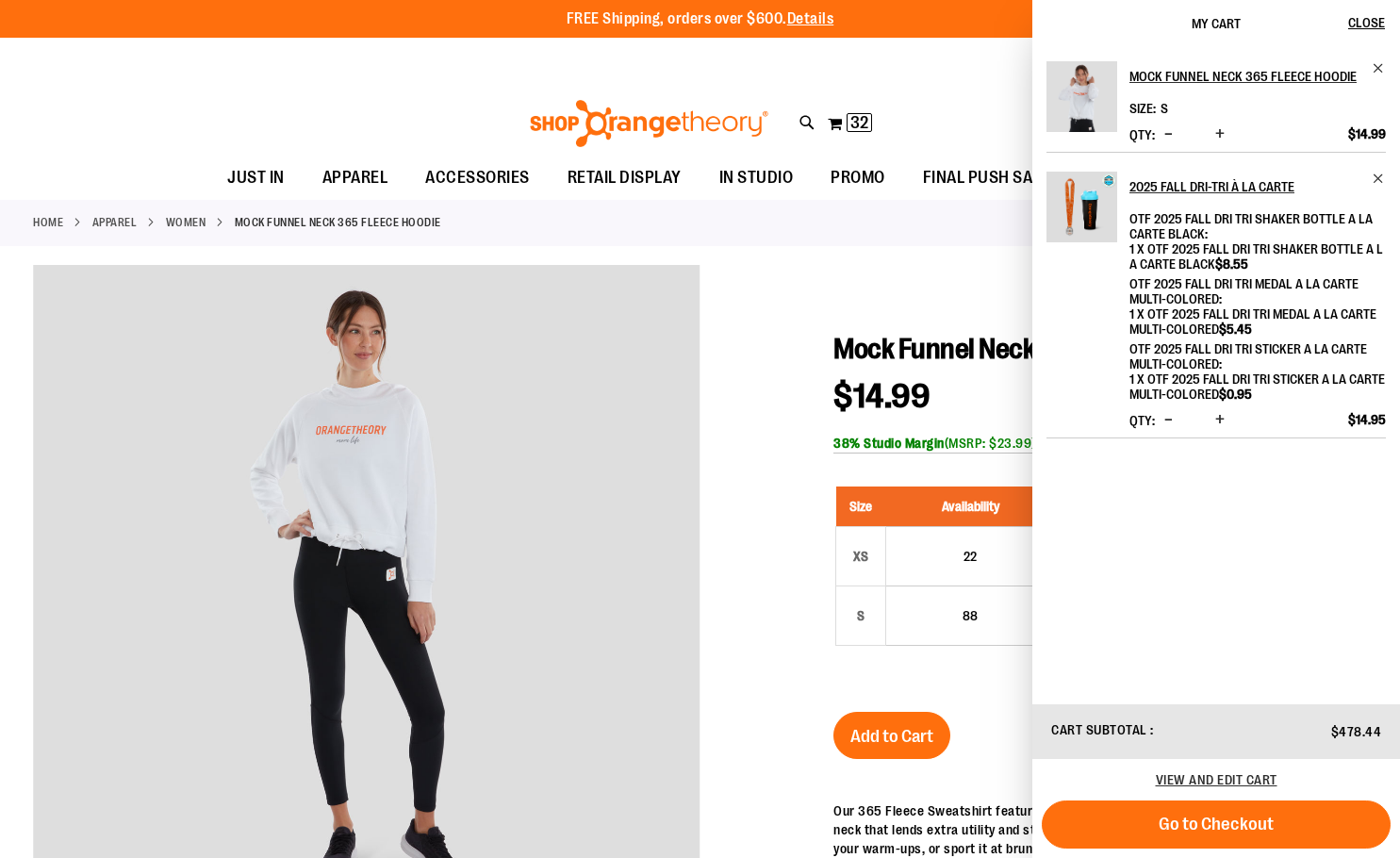
click at [776, 287] on div at bounding box center [699, 716] width 1334 height 904
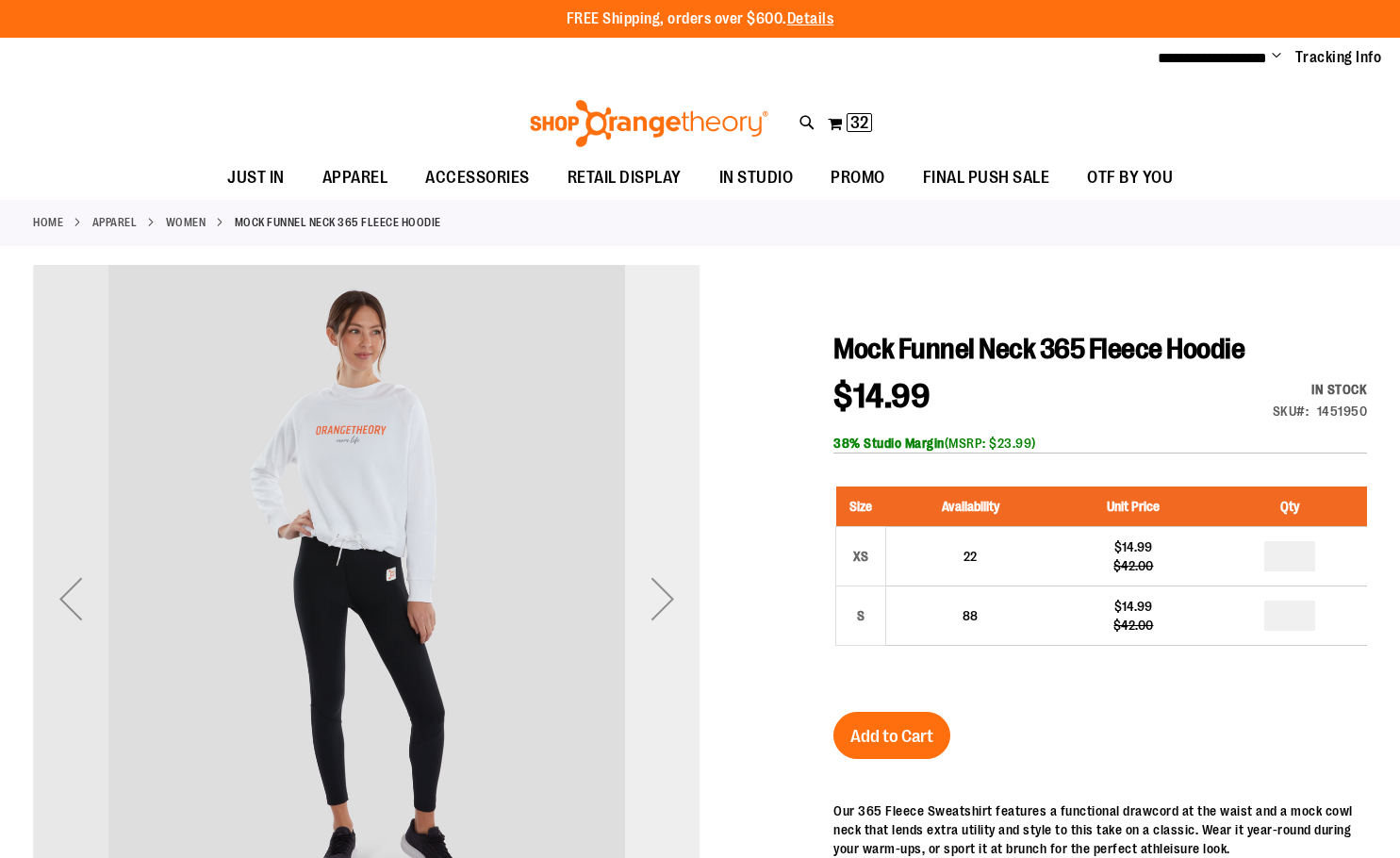
click at [652, 612] on div "Next" at bounding box center [663, 598] width 76 height 76
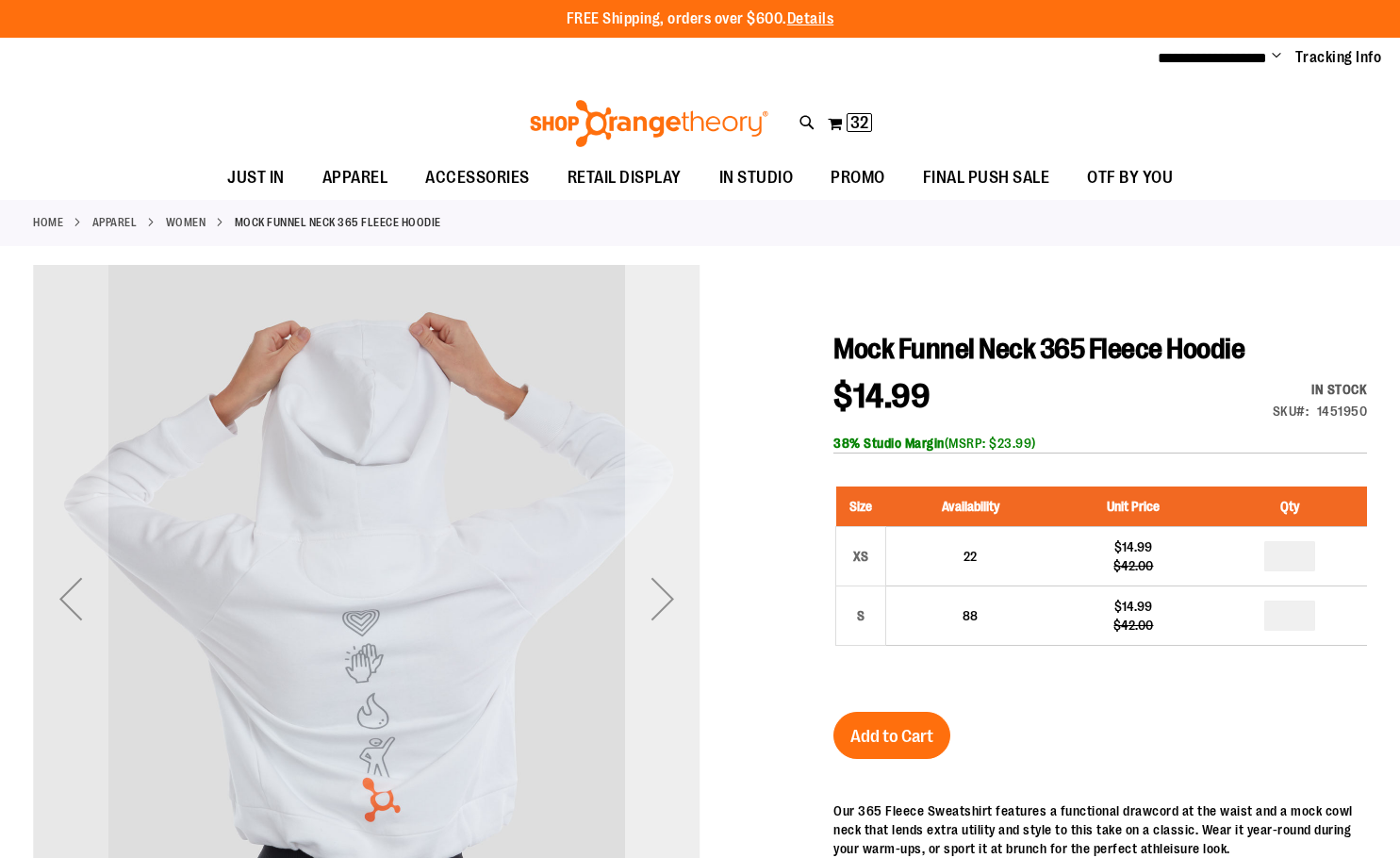
click at [655, 602] on div "Next" at bounding box center [663, 598] width 76 height 76
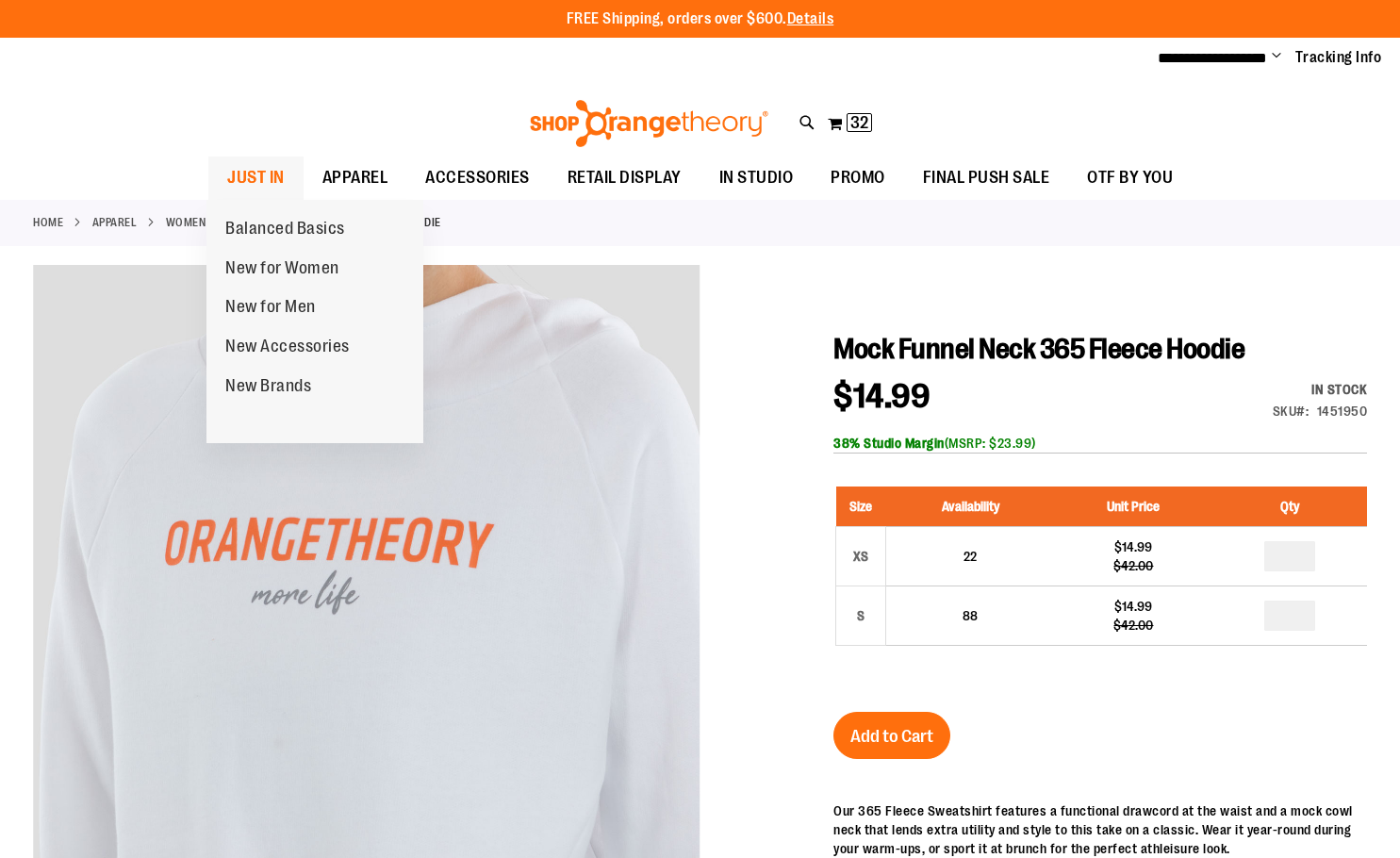
click at [275, 178] on span "JUST IN" at bounding box center [256, 177] width 58 height 42
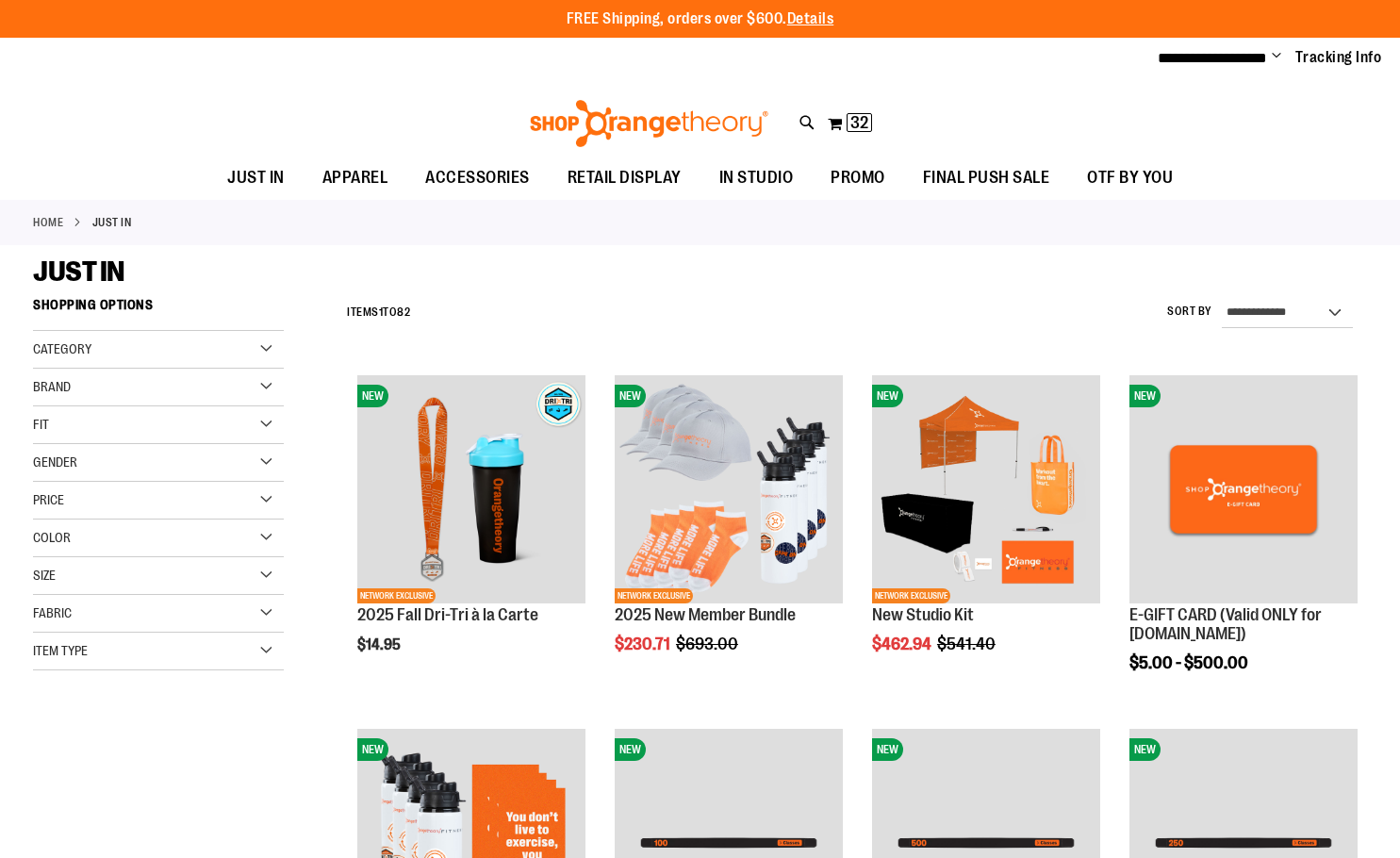
click at [756, 110] on img at bounding box center [649, 123] width 245 height 47
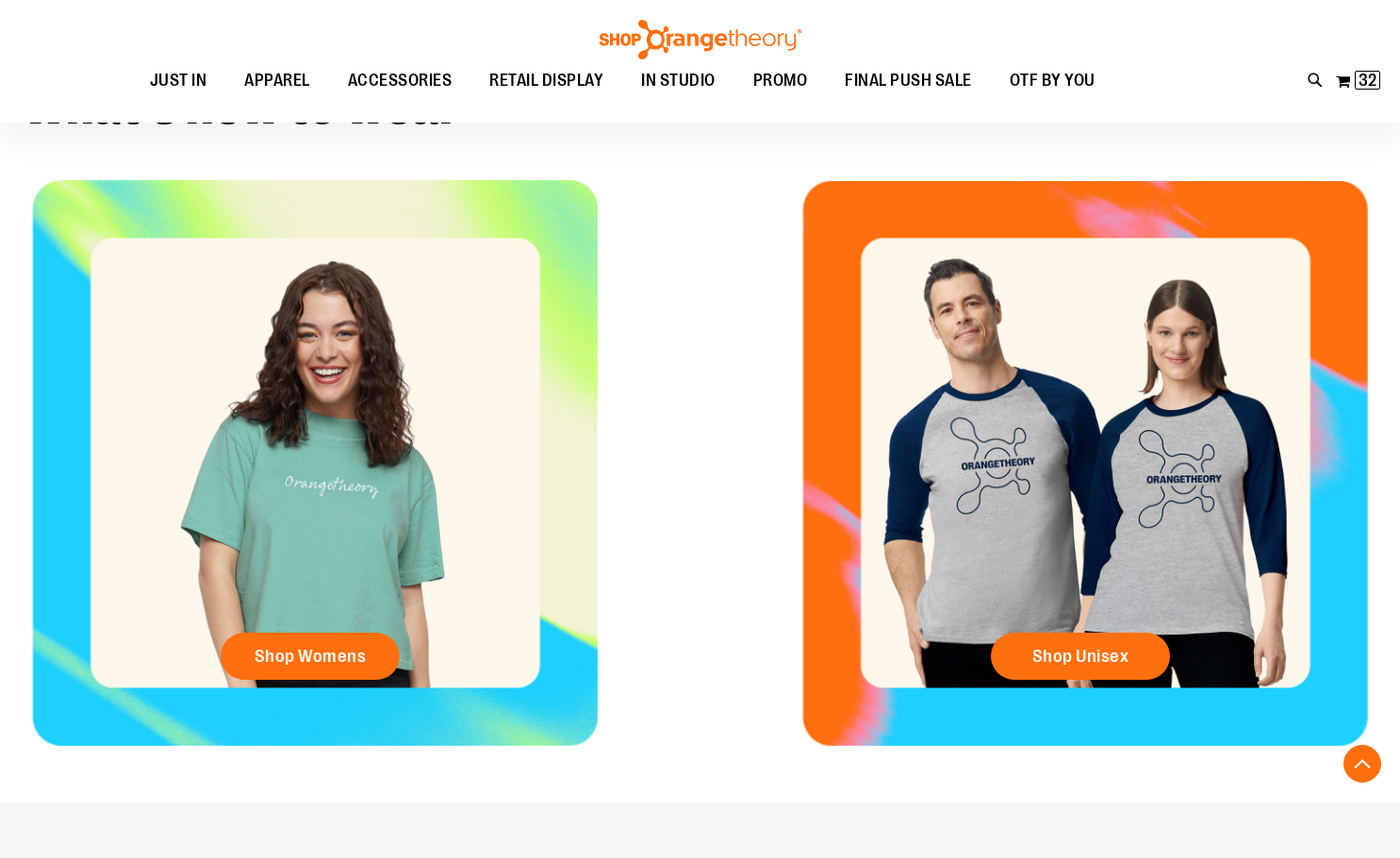
scroll to position [659, 0]
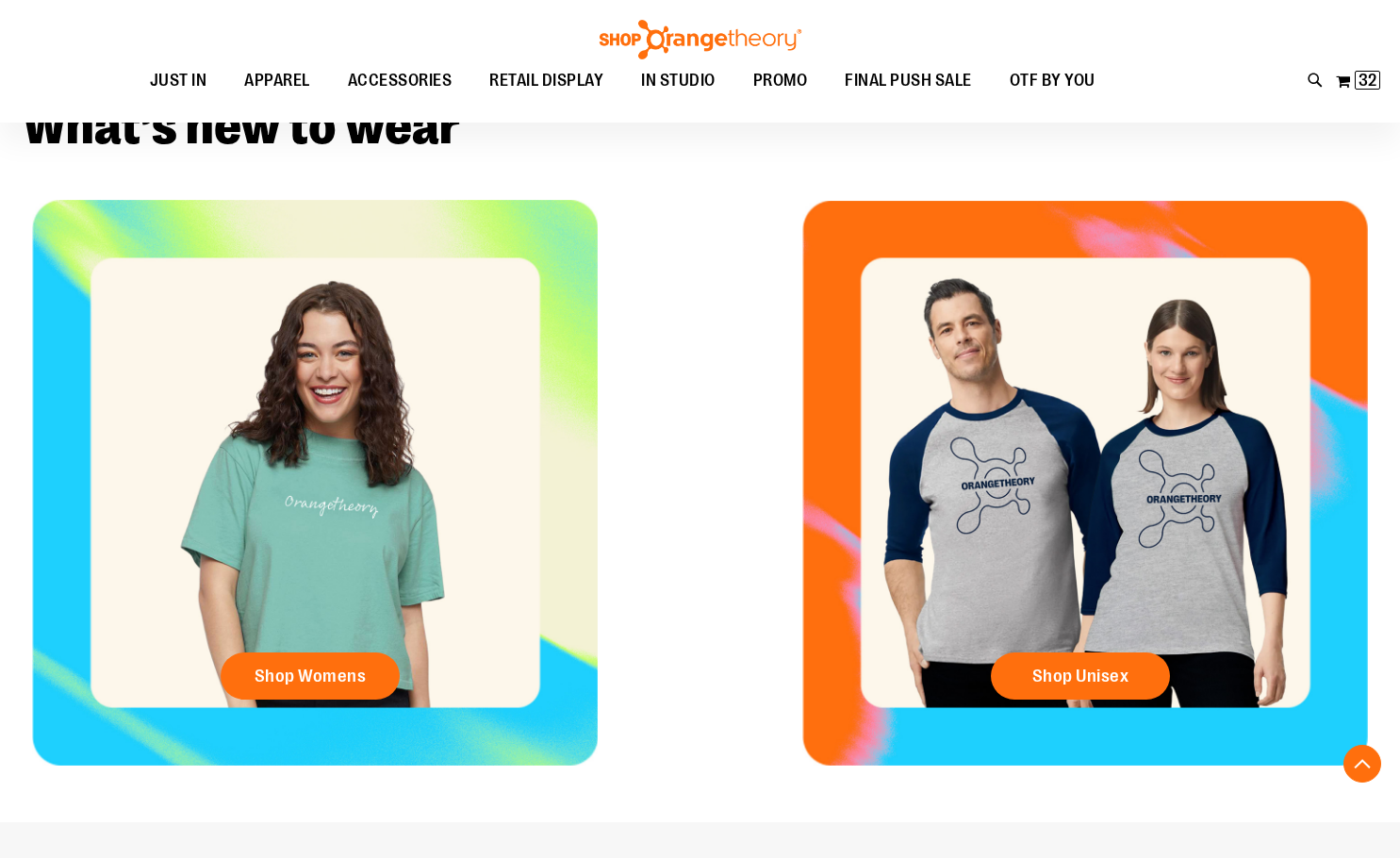
click at [331, 518] on div "Shop Womens" at bounding box center [315, 482] width 630 height 566
click at [316, 659] on link "Shop Womens" at bounding box center [310, 675] width 179 height 47
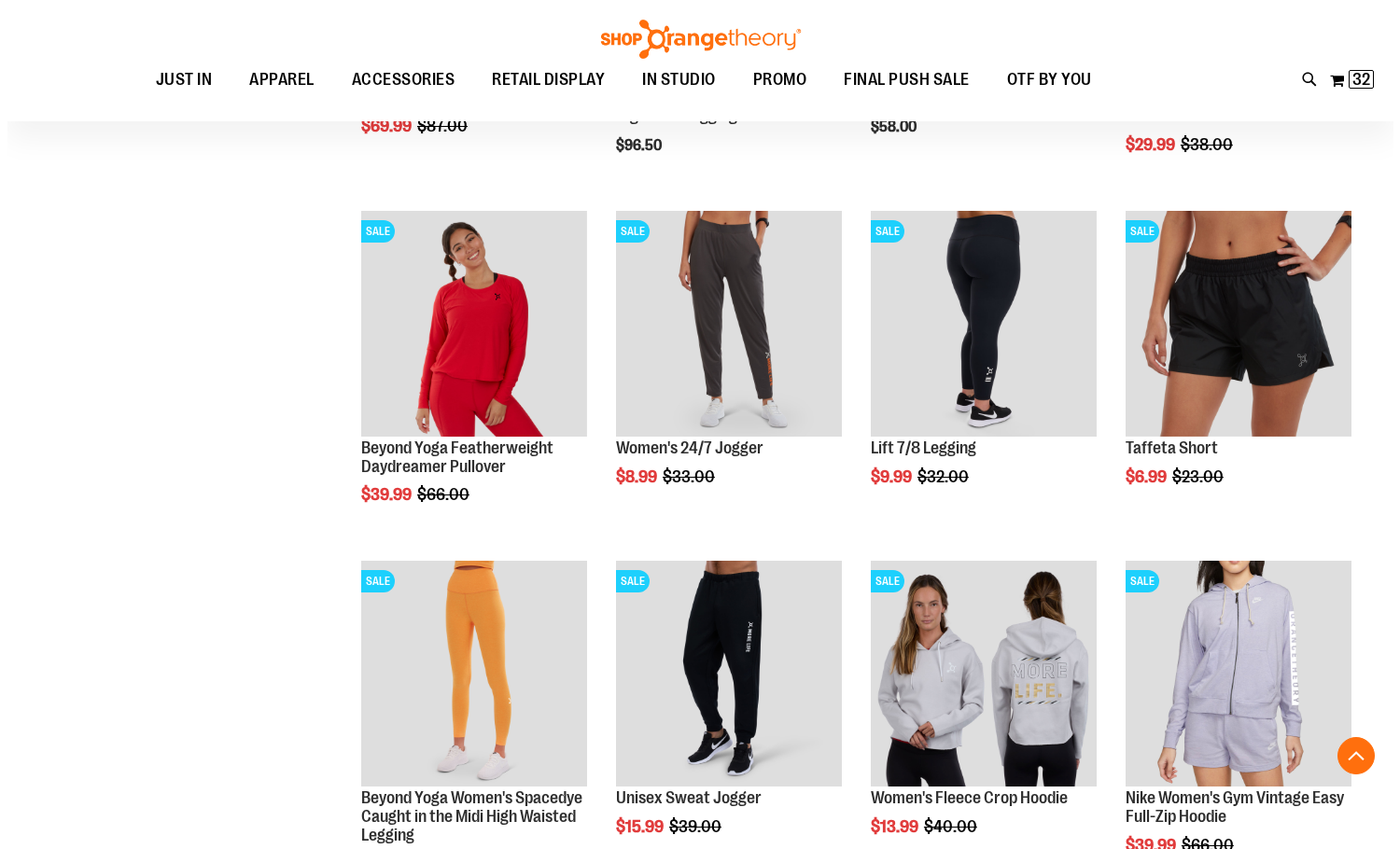
scroll to position [466, 0]
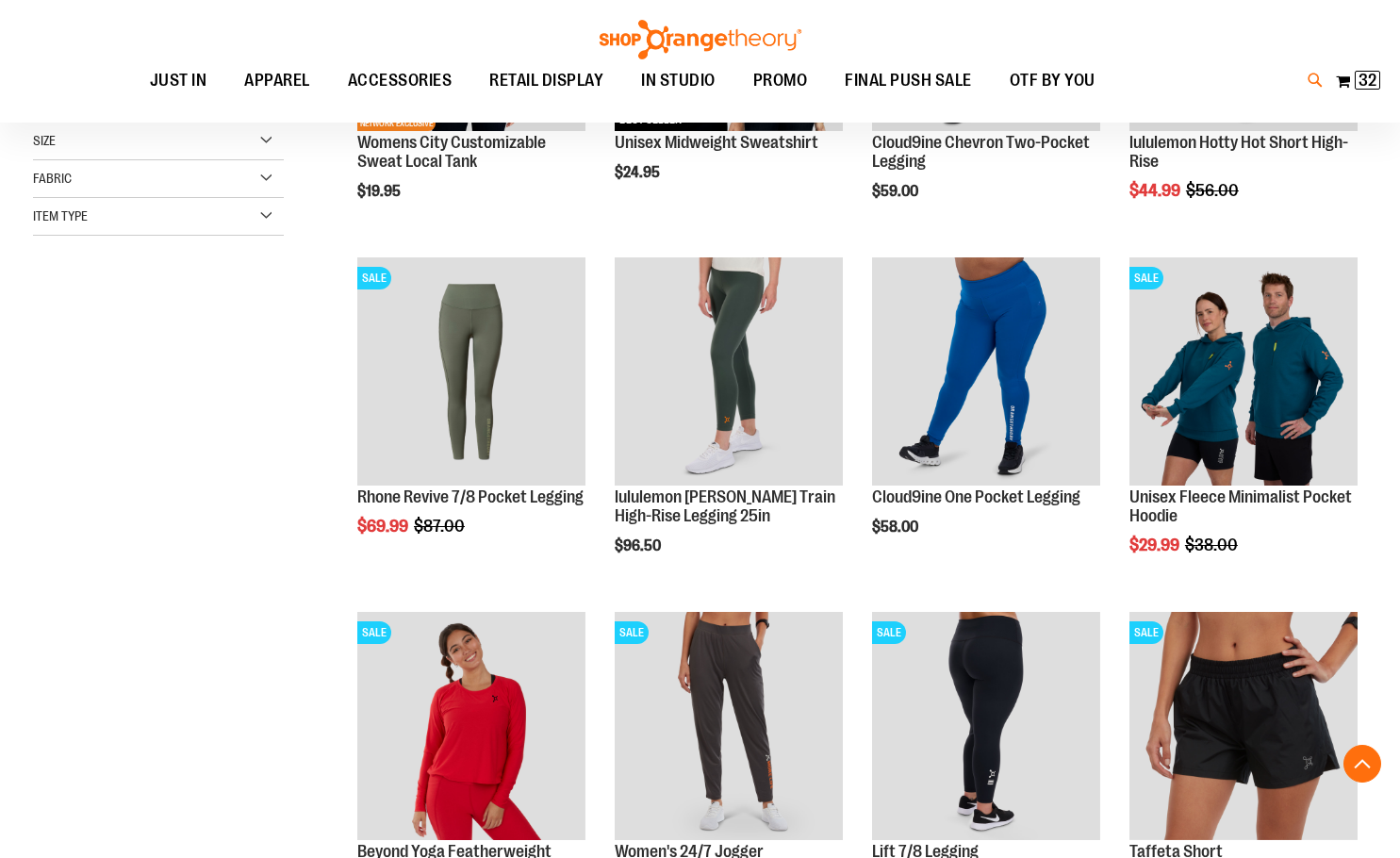
click at [1311, 80] on icon at bounding box center [1316, 81] width 16 height 22
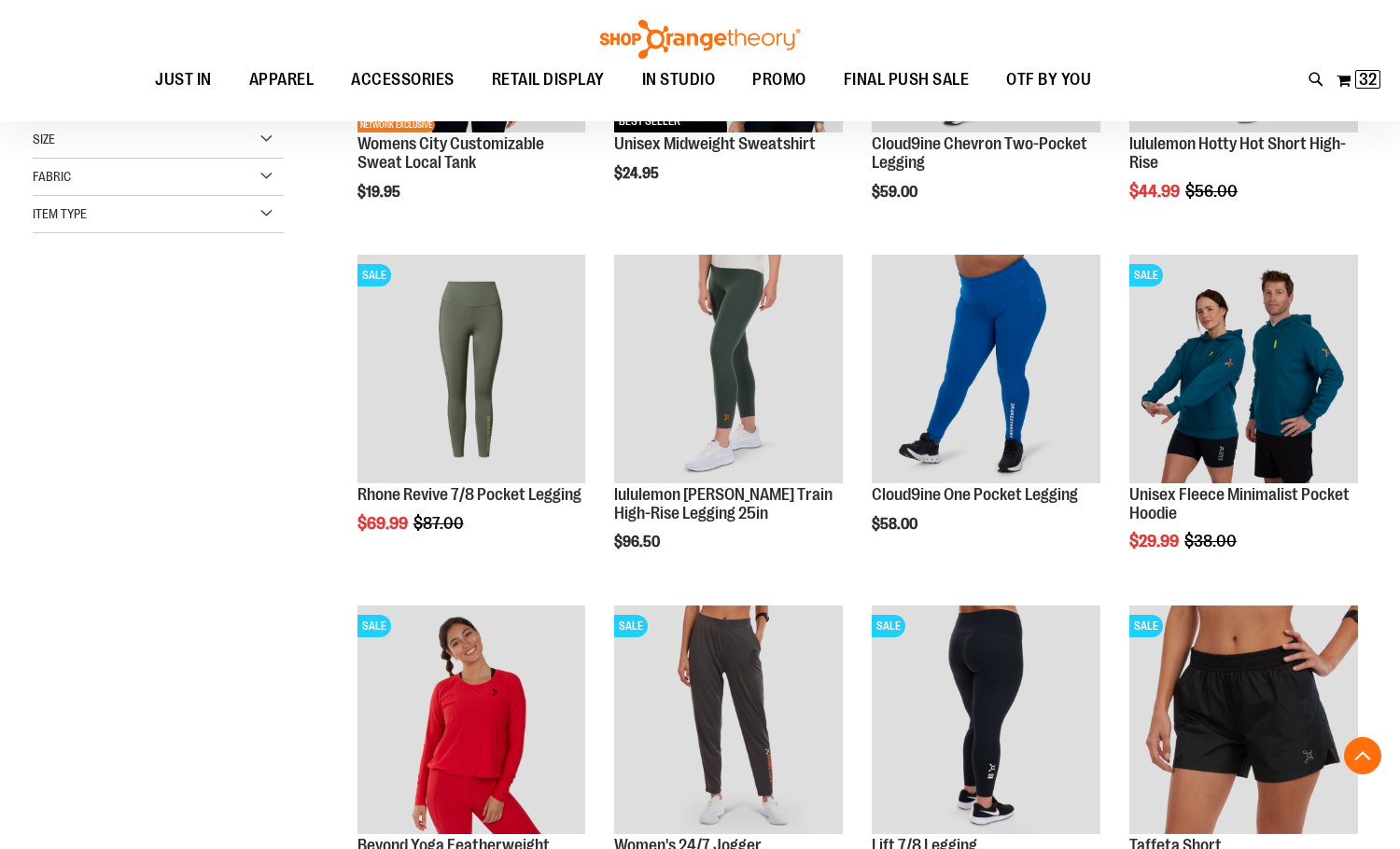
type input "*********"
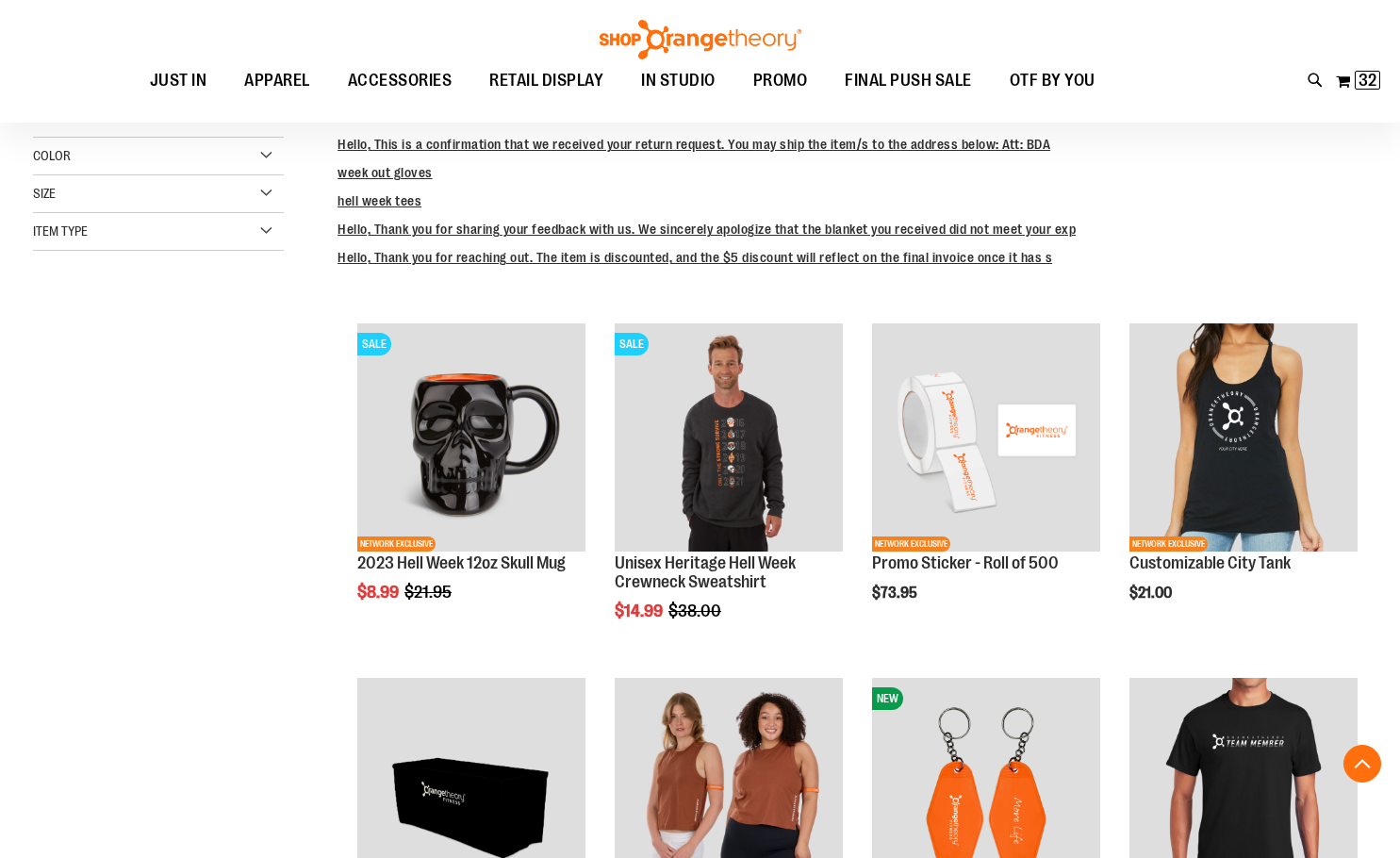
scroll to position [188, 0]
